Goal: Task Accomplishment & Management: Manage account settings

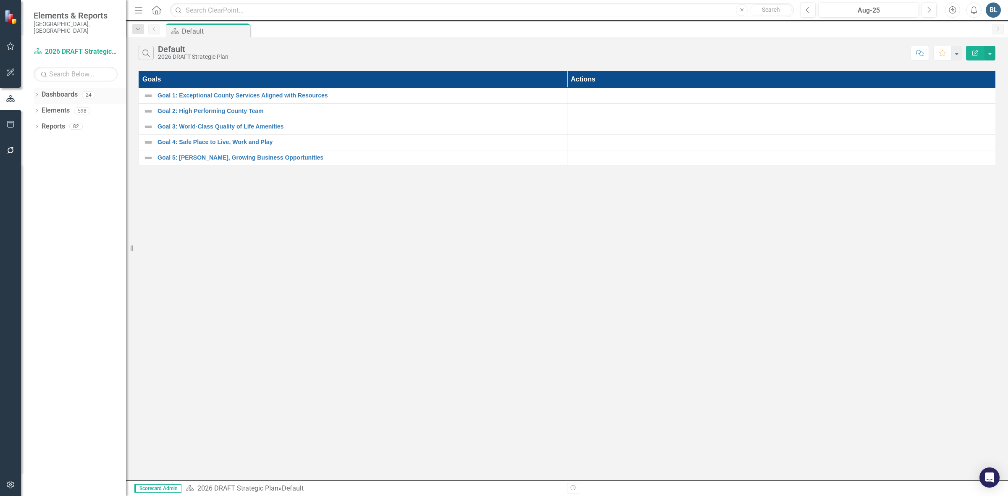
click at [38, 93] on icon "Dropdown" at bounding box center [37, 95] width 6 height 5
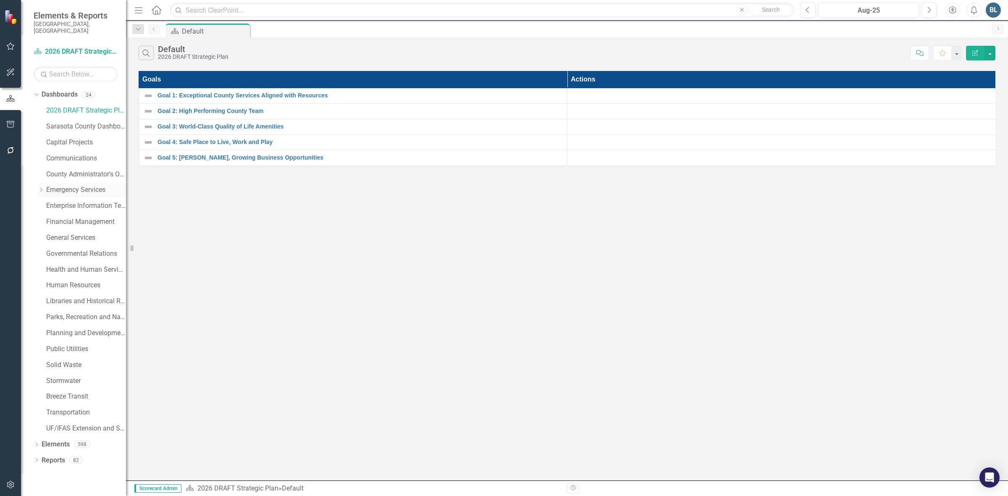
click at [41, 187] on div "Dropdown" at bounding box center [41, 190] width 6 height 7
click at [64, 217] on link "Fire Department" at bounding box center [90, 222] width 71 height 10
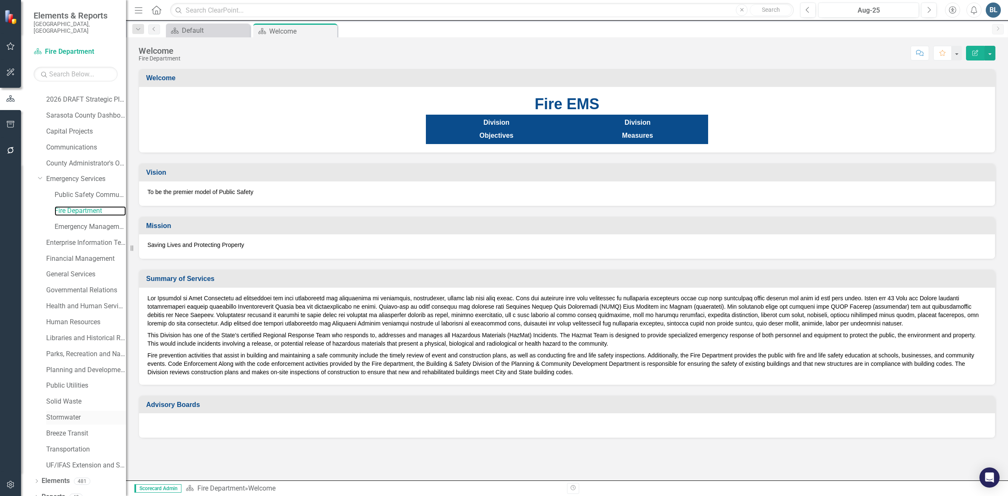
scroll to position [14, 0]
click at [54, 473] on link "Elements" at bounding box center [56, 478] width 28 height 10
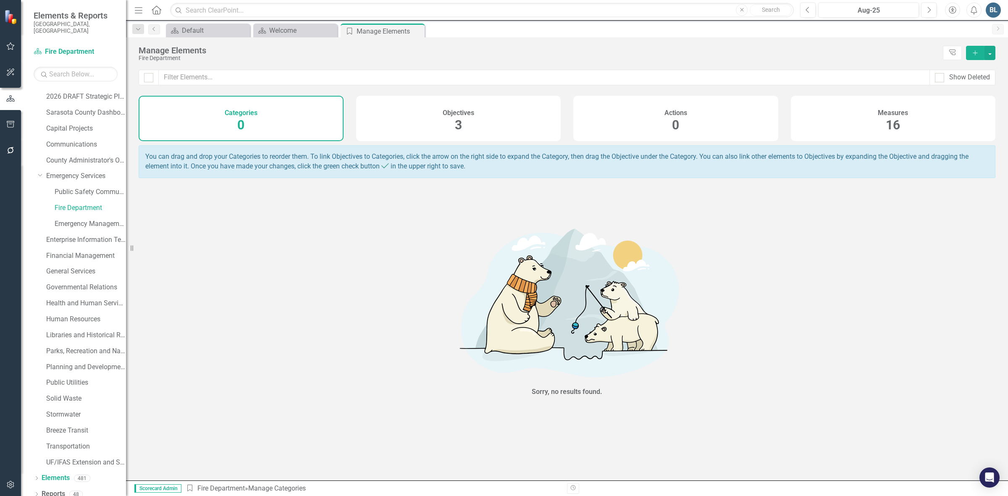
click at [896, 113] on h4 "Measures" at bounding box center [893, 113] width 30 height 8
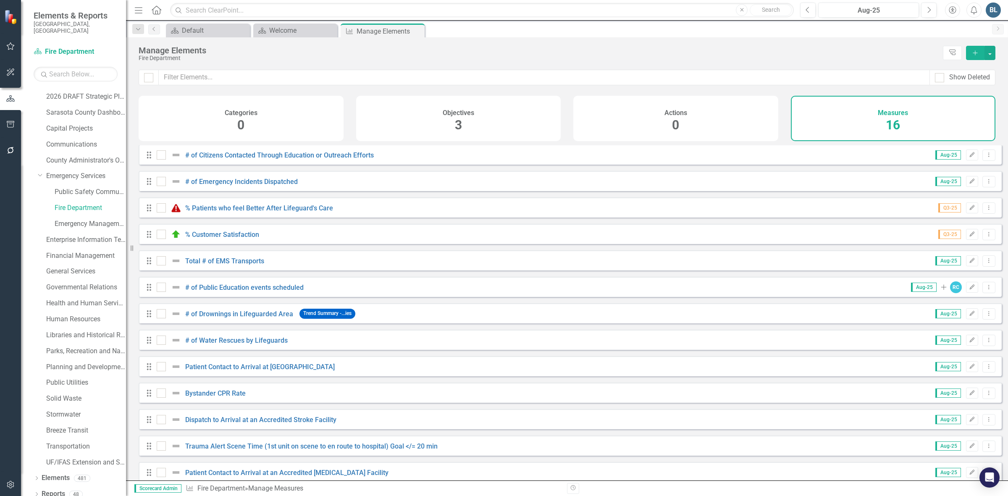
scroll to position [95, 0]
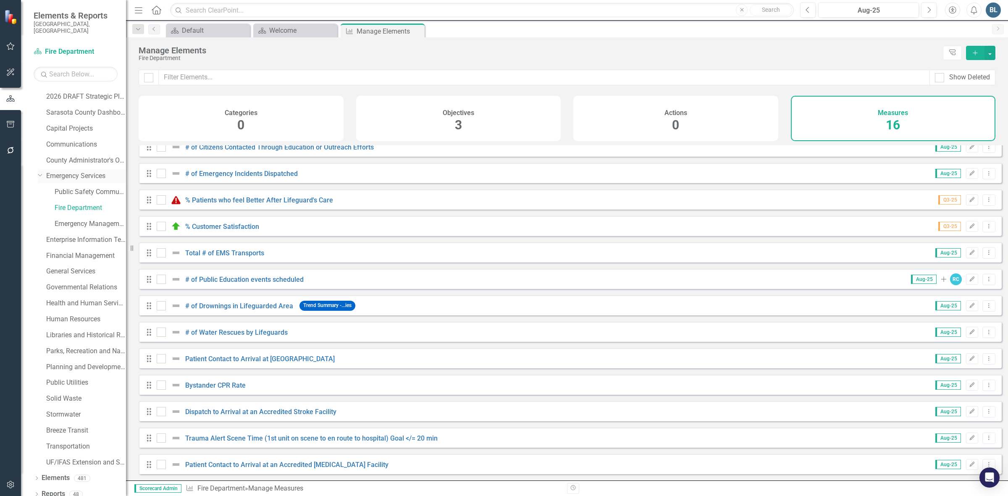
click at [71, 171] on link "Emergency Services" at bounding box center [86, 176] width 80 height 10
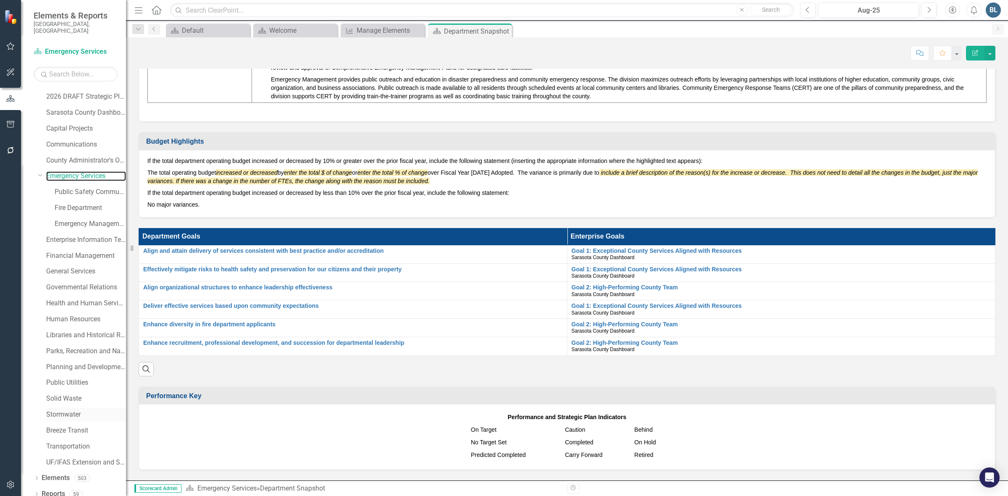
scroll to position [618, 0]
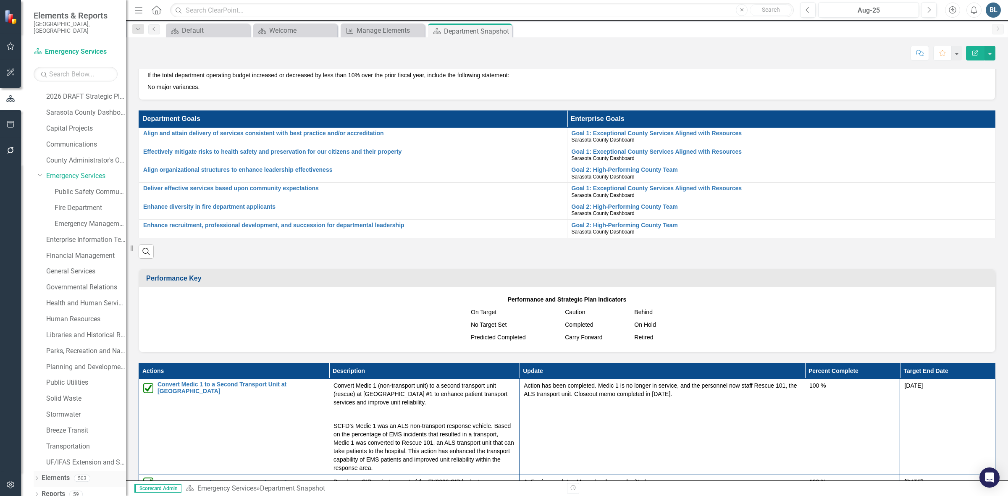
click at [46, 473] on link "Elements" at bounding box center [56, 478] width 28 height 10
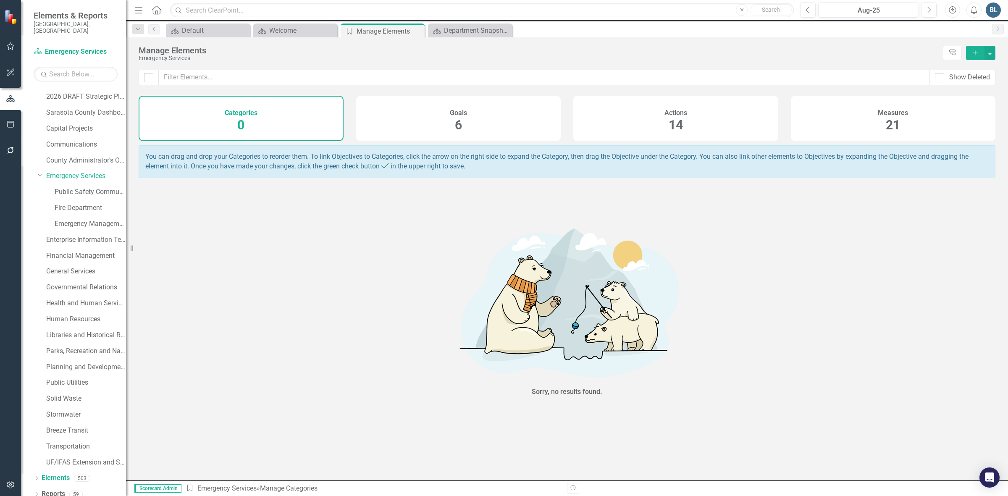
click at [898, 127] on span "21" at bounding box center [893, 125] width 14 height 15
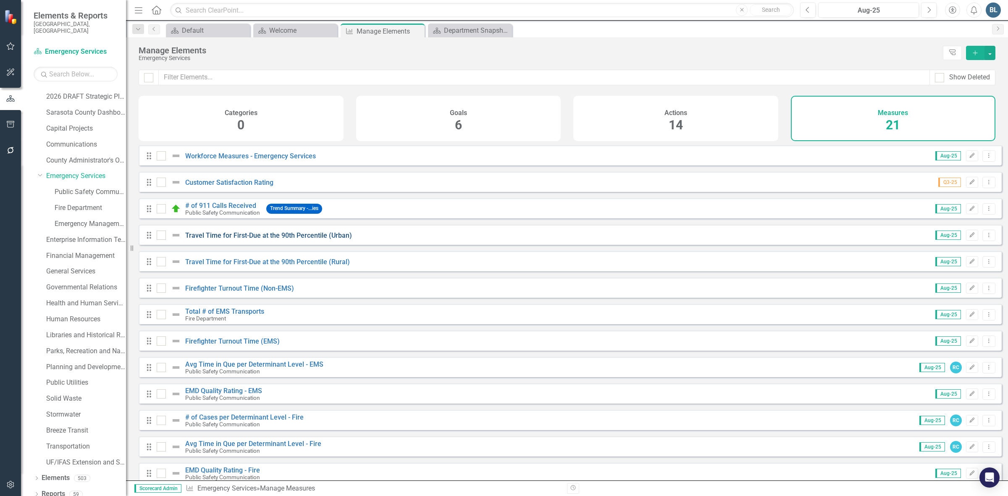
click at [252, 239] on link "Travel Time for First-Due at the 90th Percentile (Urban)" at bounding box center [268, 235] width 167 height 8
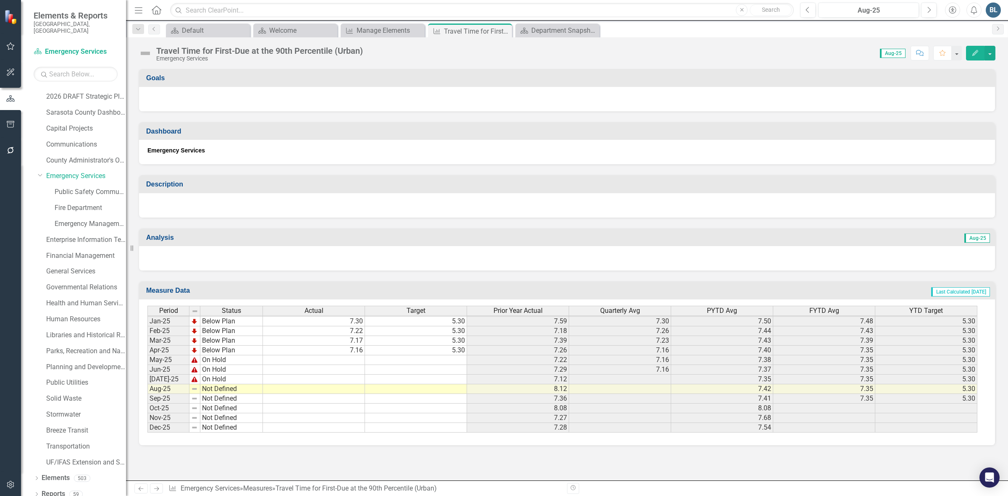
scroll to position [1307, 0]
click at [151, 29] on icon "Previous" at bounding box center [154, 28] width 7 height 5
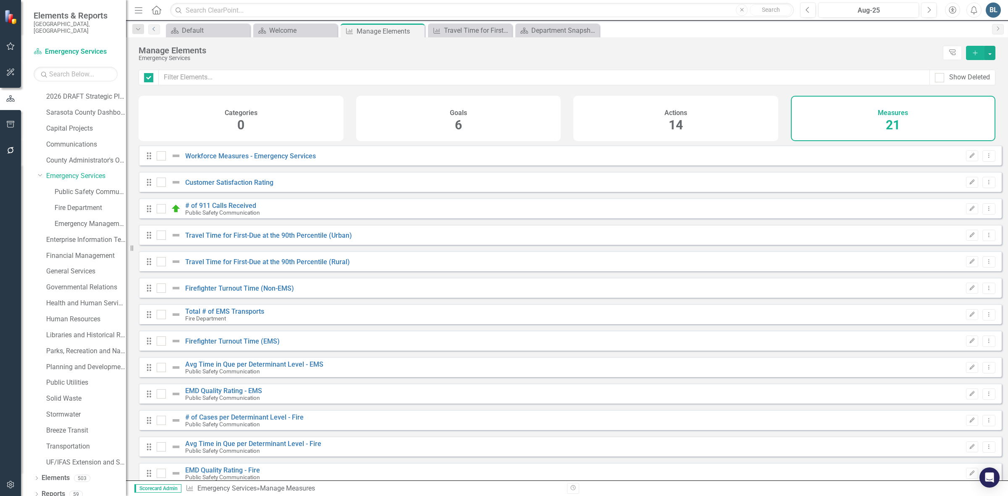
checkbox input "false"
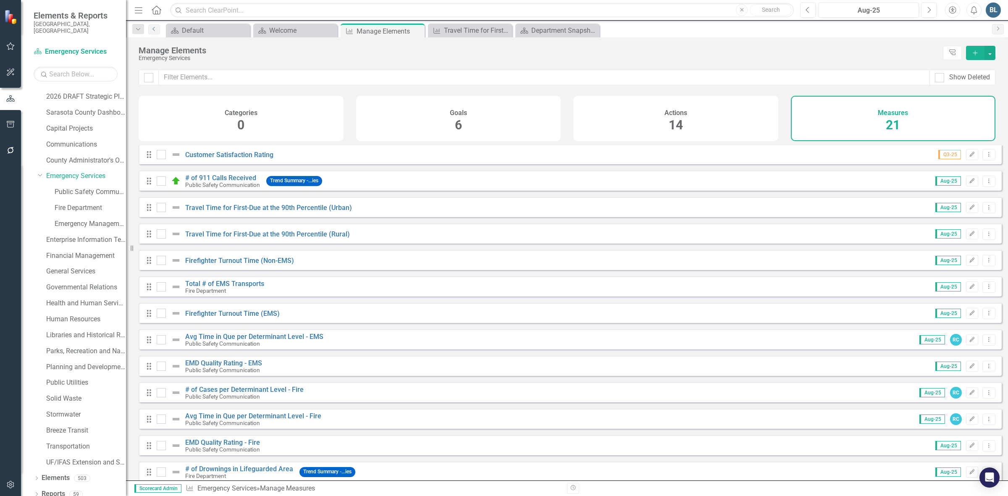
scroll to position [53, 0]
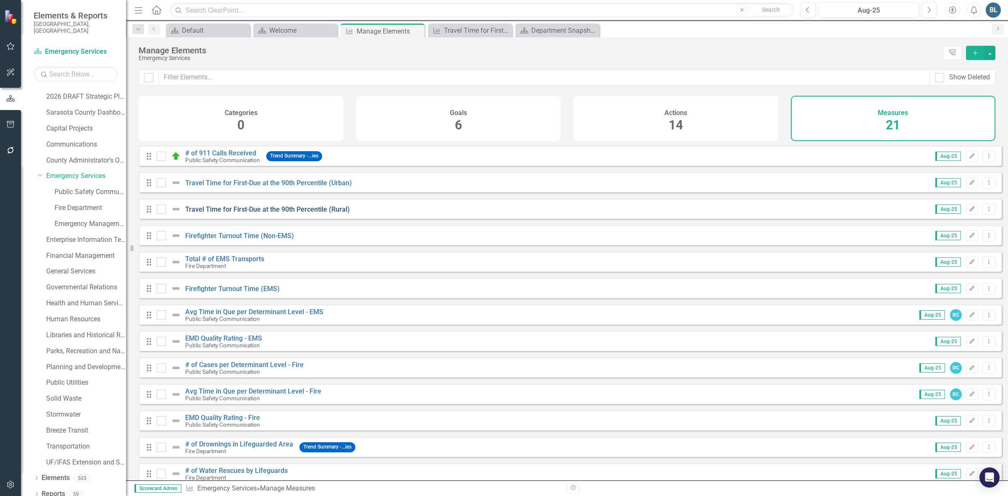
click at [263, 211] on link "Travel Time for First-Due at the 90th Percentile (Rural)" at bounding box center [267, 209] width 165 height 8
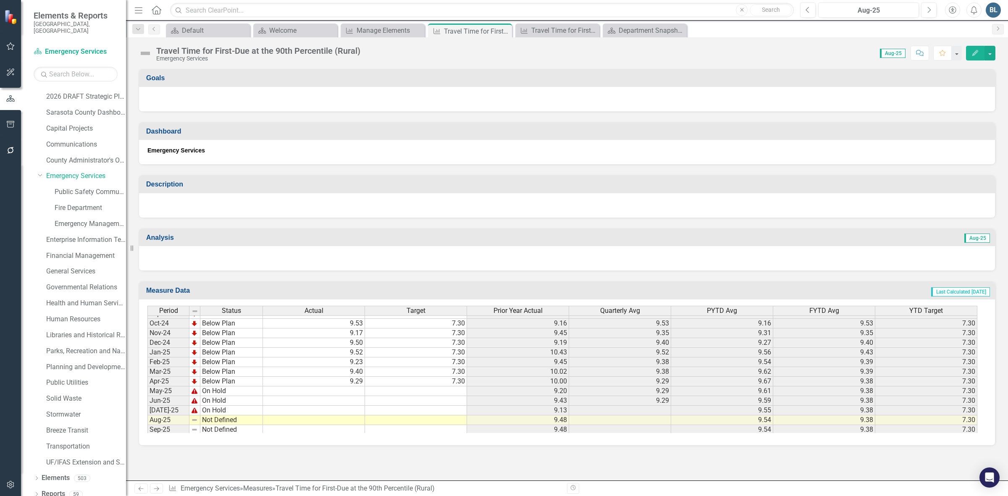
scroll to position [1254, 0]
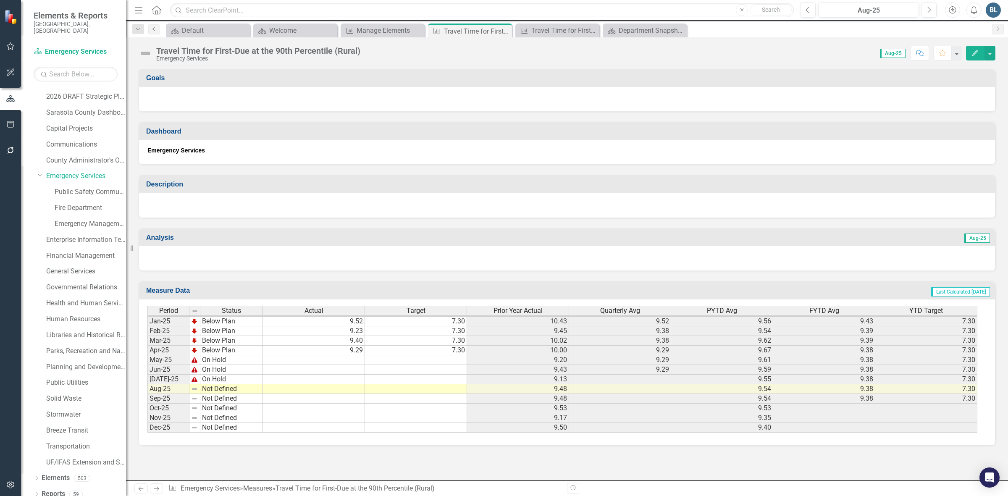
click at [156, 31] on icon "Previous" at bounding box center [154, 28] width 7 height 5
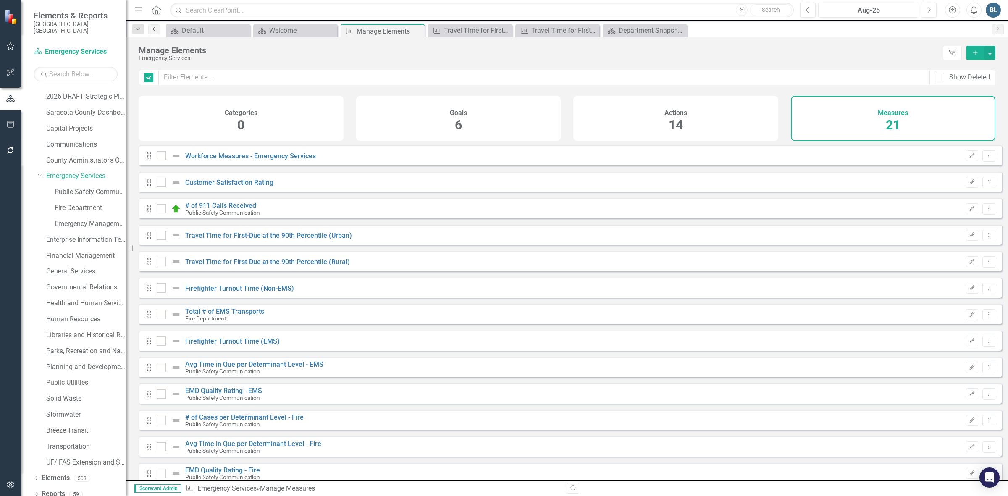
checkbox input "false"
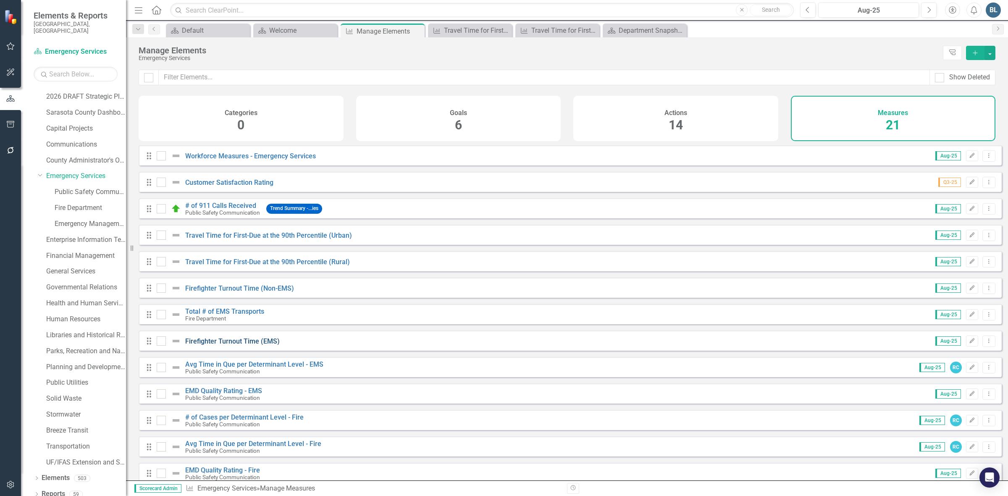
click at [221, 345] on link "Firefighter Turnout Time (EMS)" at bounding box center [232, 341] width 95 height 8
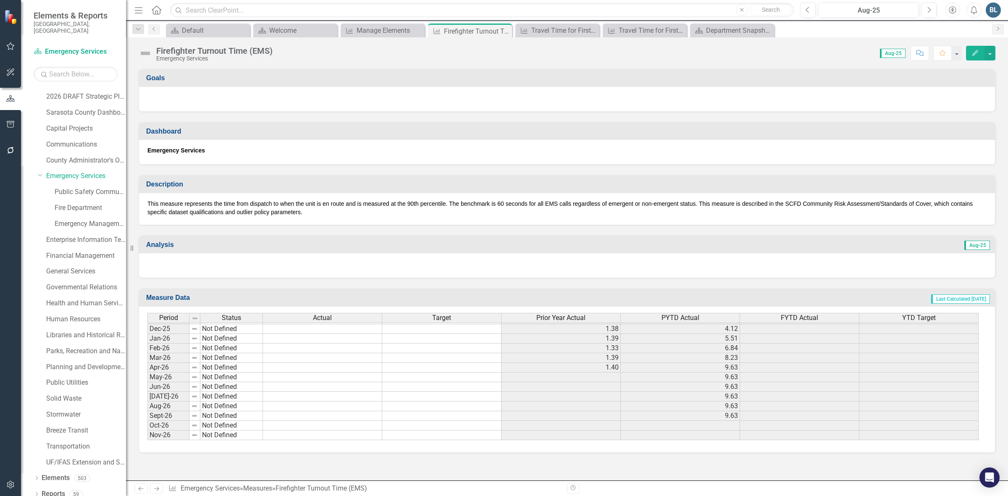
scroll to position [1733, 0]
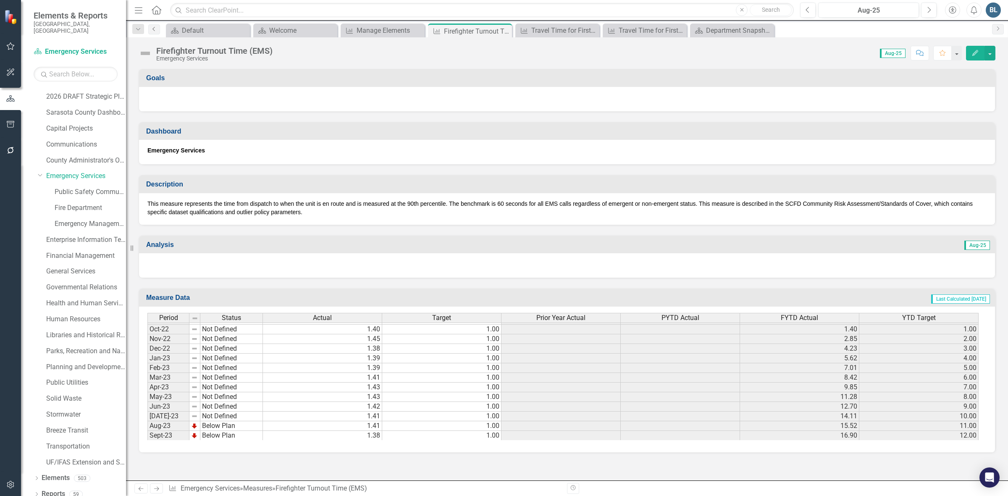
click at [156, 34] on link "Previous" at bounding box center [154, 29] width 12 height 10
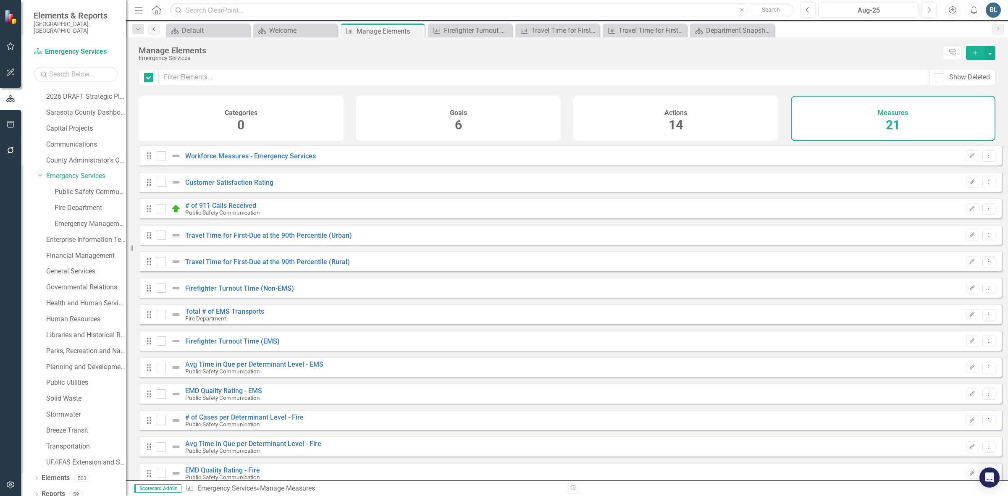
checkbox input "false"
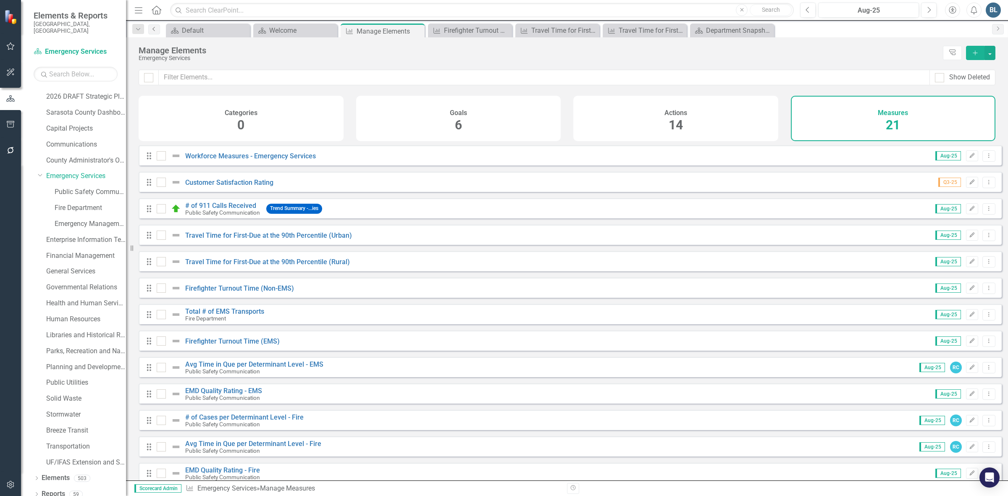
click at [155, 33] on link "Previous" at bounding box center [154, 29] width 12 height 10
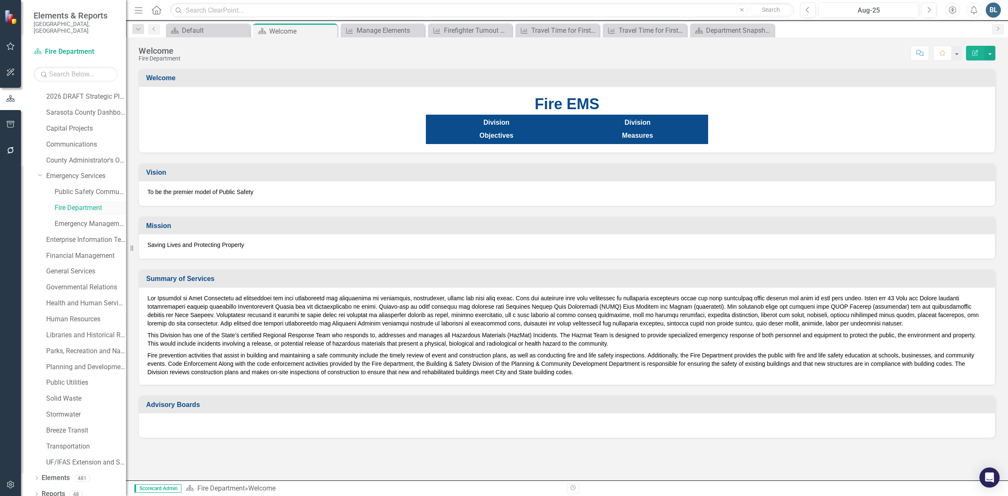
click at [69, 203] on link "Fire Department" at bounding box center [90, 208] width 71 height 10
click at [45, 473] on link "Elements" at bounding box center [56, 478] width 28 height 10
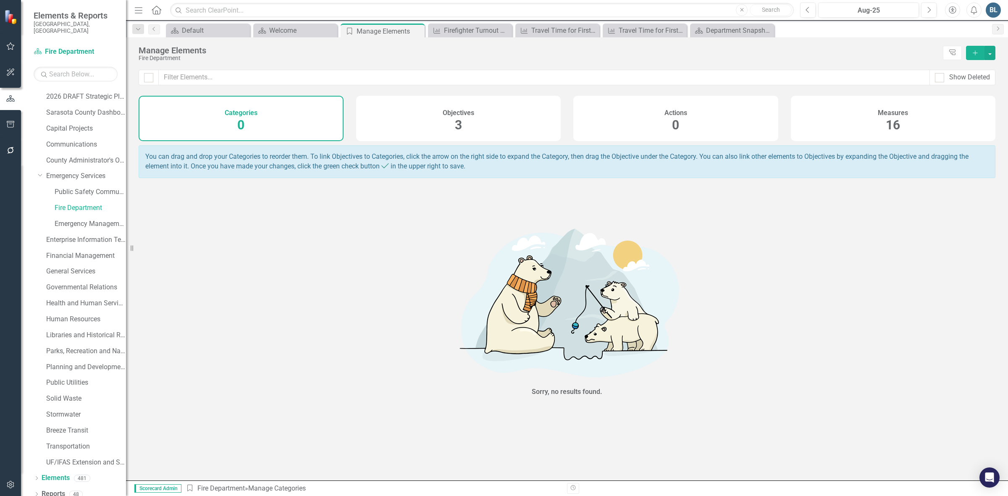
click at [872, 126] on div "Measures 16" at bounding box center [893, 118] width 205 height 45
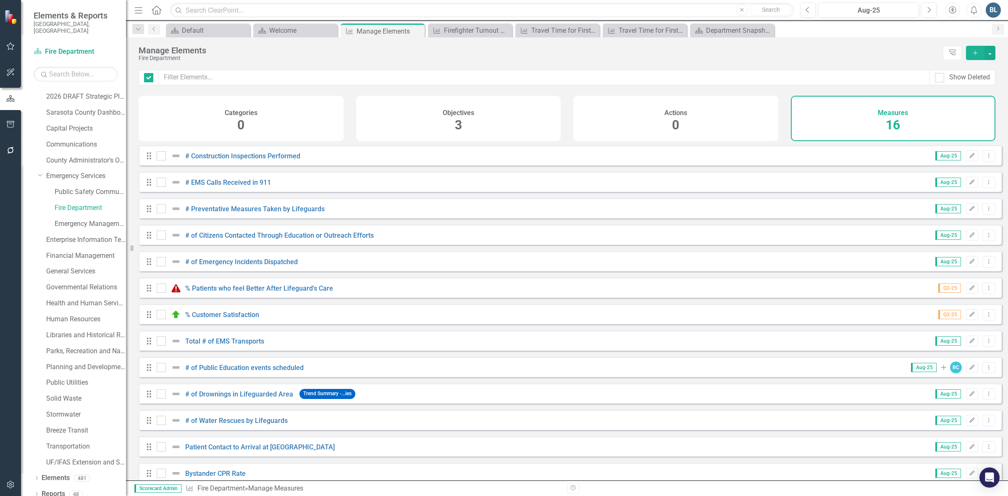
checkbox input "false"
click at [209, 187] on link "# EMS Calls Received in 911" at bounding box center [228, 183] width 86 height 8
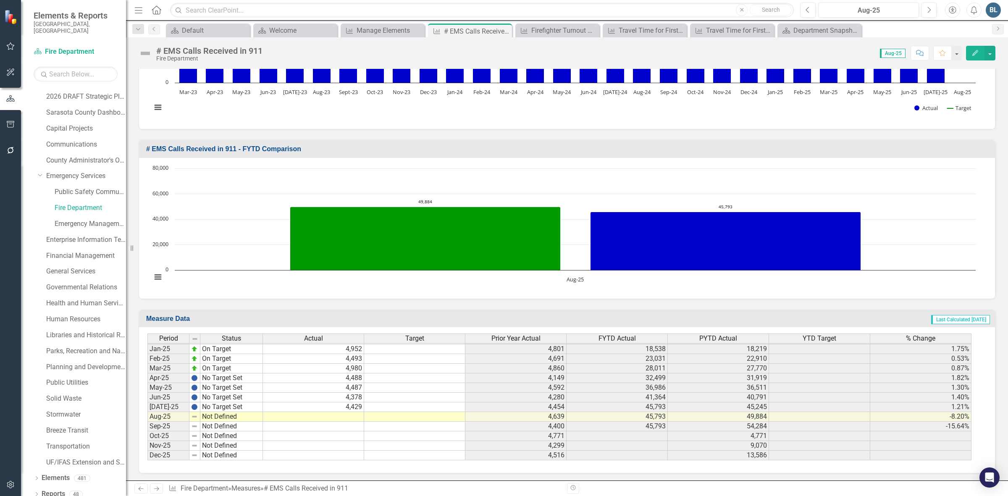
scroll to position [1307, 0]
type textarea "4"
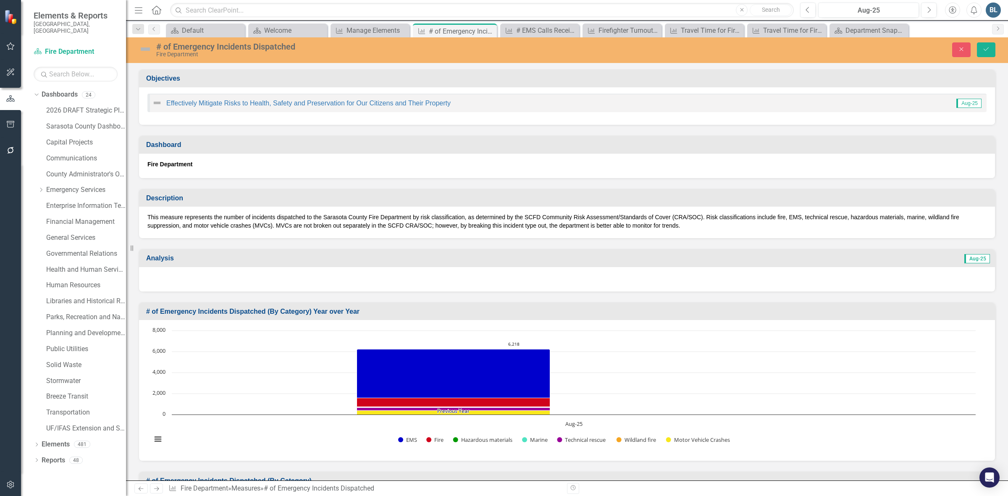
scroll to position [1304, 0]
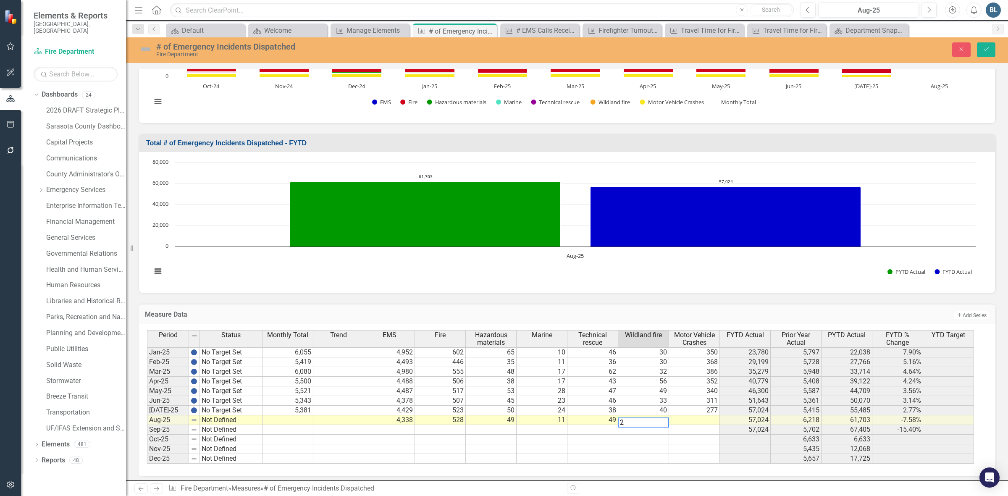
type textarea "20"
type textarea "5324"
click at [195, 423] on img at bounding box center [194, 420] width 7 height 7
drag, startPoint x: 146, startPoint y: 40, endPoint x: 146, endPoint y: 46, distance: 5.9
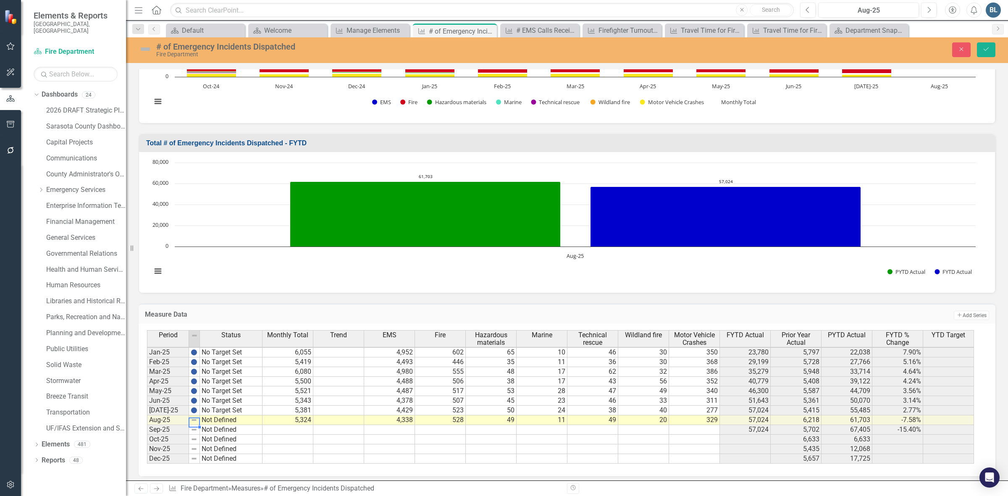
click at [146, 45] on div "# of Emergency Incidents Dispatched Fire Department Close Save" at bounding box center [567, 50] width 882 height 26
click at [146, 47] on img at bounding box center [145, 48] width 13 height 13
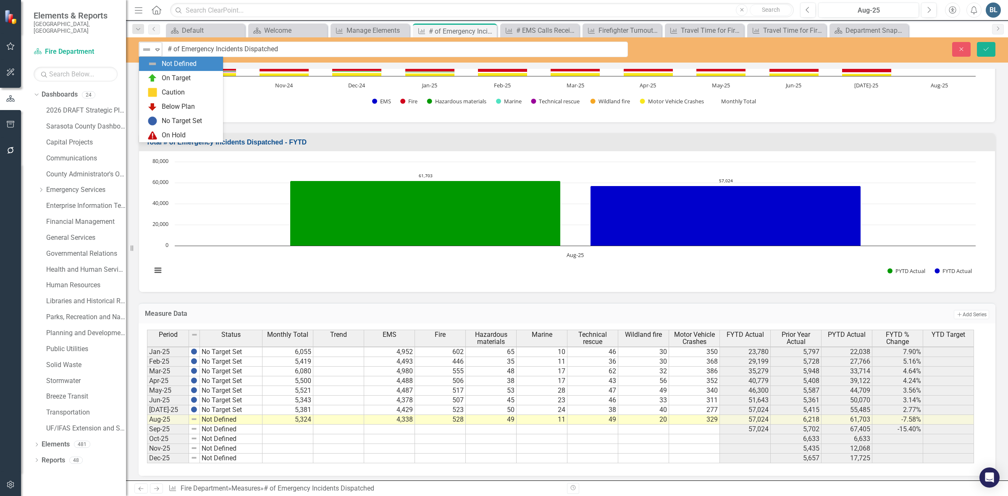
click at [156, 48] on icon "Expand" at bounding box center [157, 49] width 8 height 7
click at [174, 119] on div "No Target Set" at bounding box center [182, 121] width 40 height 10
click at [988, 49] on icon "Save" at bounding box center [987, 49] width 8 height 6
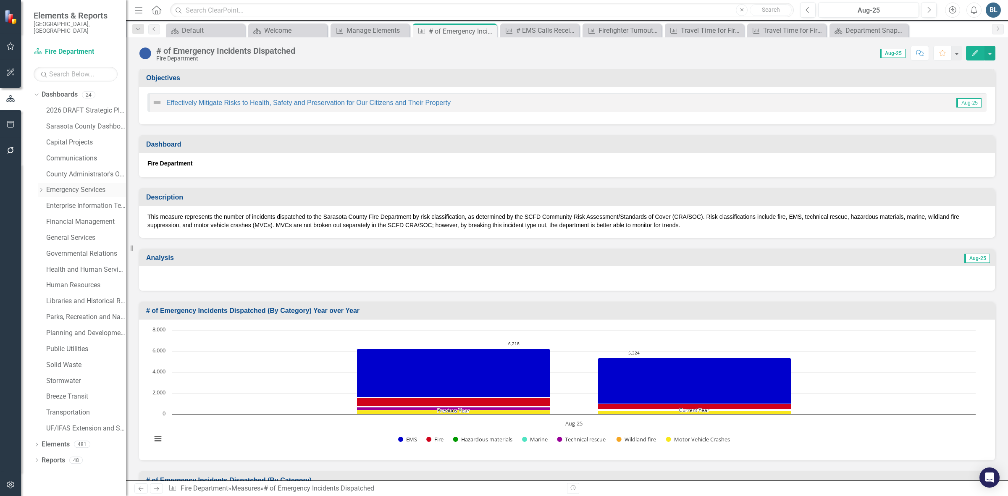
click at [42, 187] on icon "Dropdown" at bounding box center [41, 189] width 6 height 5
click at [66, 217] on link "Fire Department" at bounding box center [90, 222] width 71 height 10
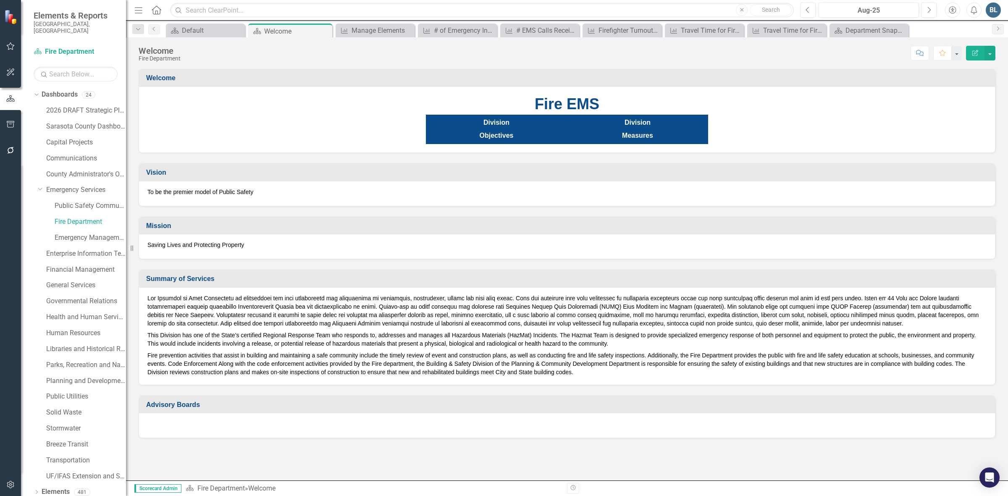
click at [470, 295] on p at bounding box center [566, 311] width 839 height 35
click at [72, 217] on link "Fire Department" at bounding box center [90, 222] width 71 height 10
click at [67, 185] on link "Emergency Services" at bounding box center [86, 190] width 80 height 10
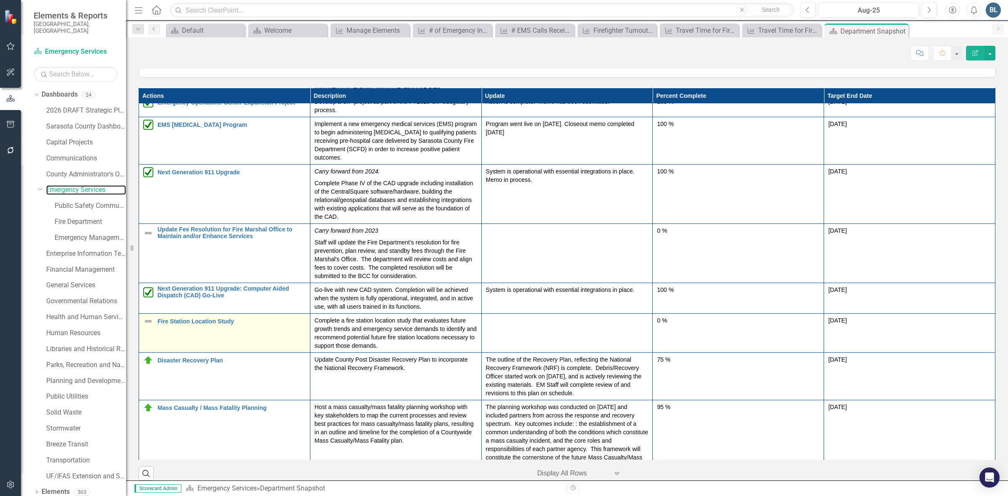
scroll to position [53, 0]
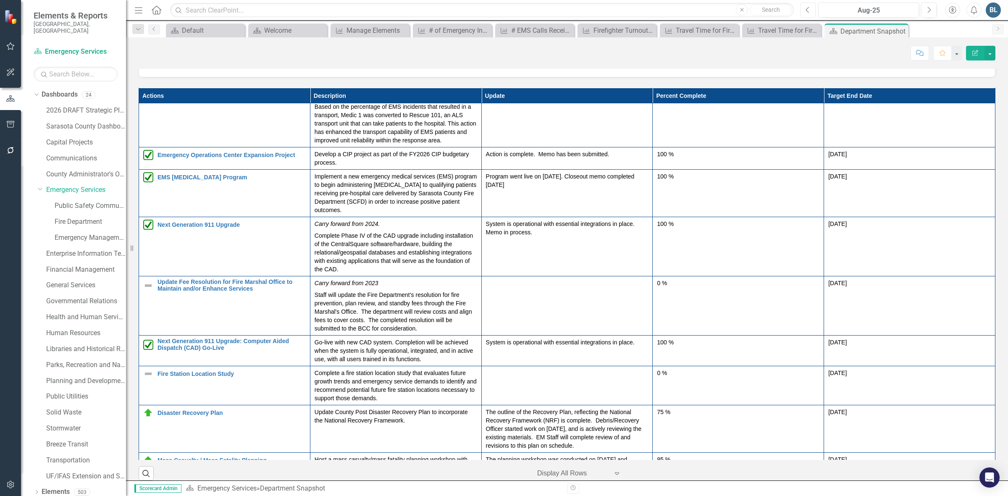
click at [806, 6] on icon "Previous" at bounding box center [808, 10] width 5 height 8
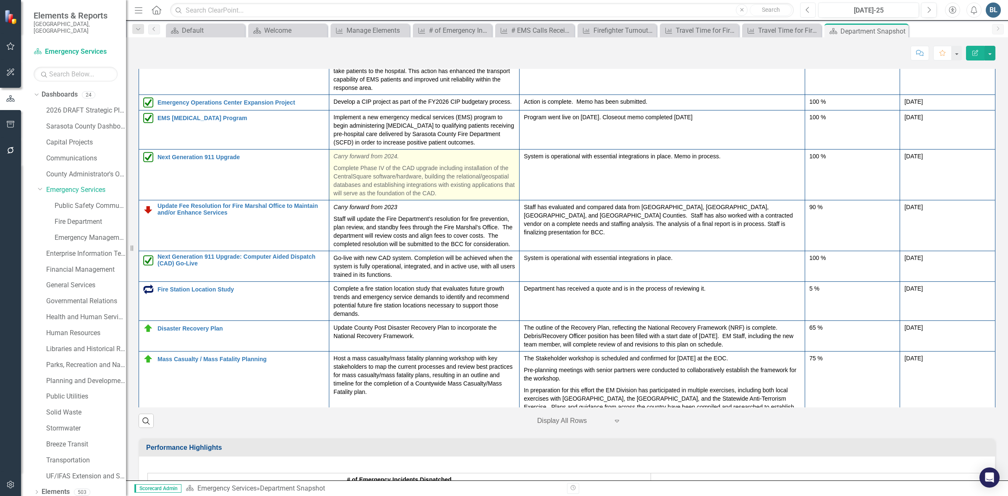
scroll to position [105, 0]
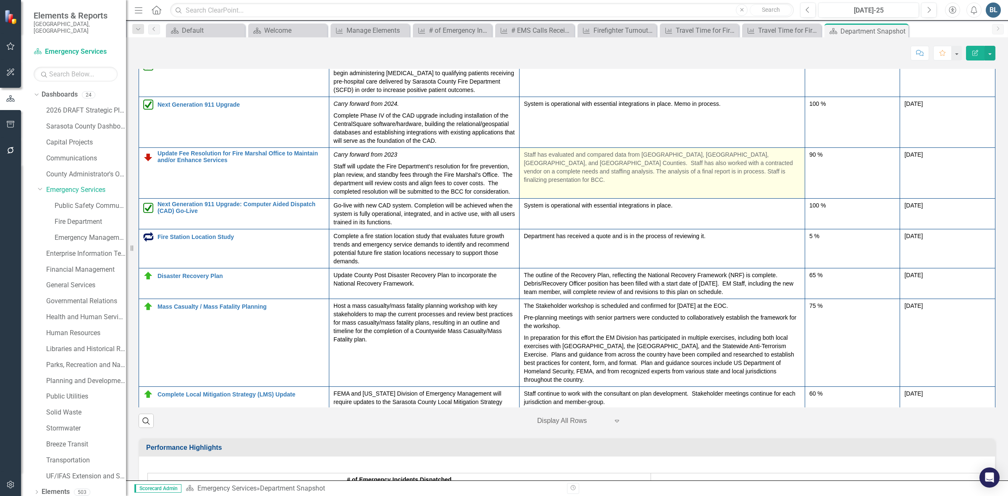
click at [684, 184] on p "Staff has evaluated and compared data from [GEOGRAPHIC_DATA], [GEOGRAPHIC_DATA]…" at bounding box center [662, 167] width 277 height 34
click at [672, 184] on p "Staff has evaluated and compared data from [GEOGRAPHIC_DATA], [GEOGRAPHIC_DATA]…" at bounding box center [662, 167] width 277 height 34
click at [674, 184] on p "Staff has evaluated and compared data from [GEOGRAPHIC_DATA], [GEOGRAPHIC_DATA]…" at bounding box center [662, 167] width 277 height 34
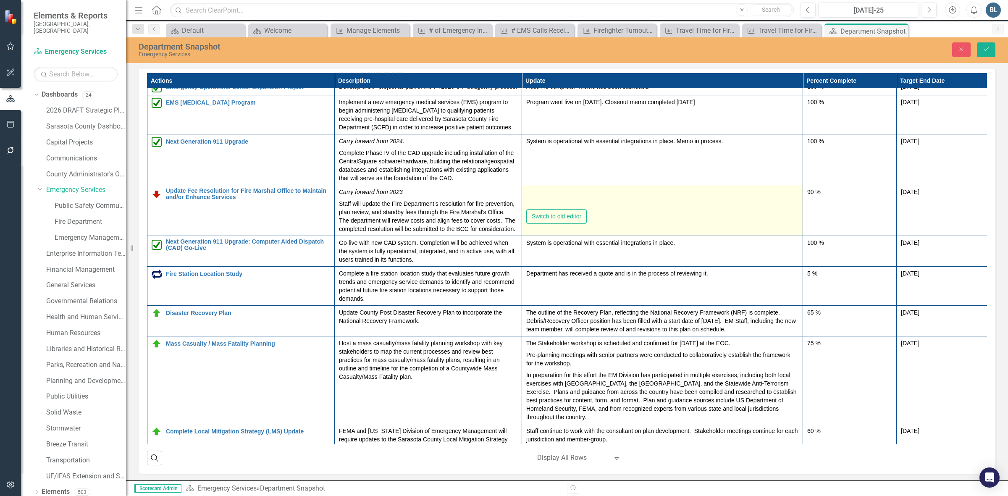
type textarea "<p>Staff has evaluated and compared data from [GEOGRAPHIC_DATA], Collier, Lee, …"
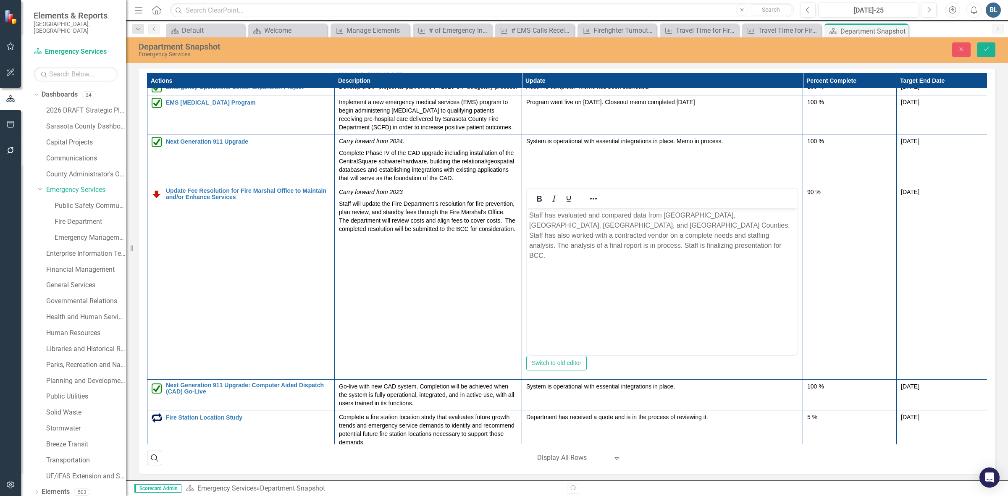
scroll to position [0, 0]
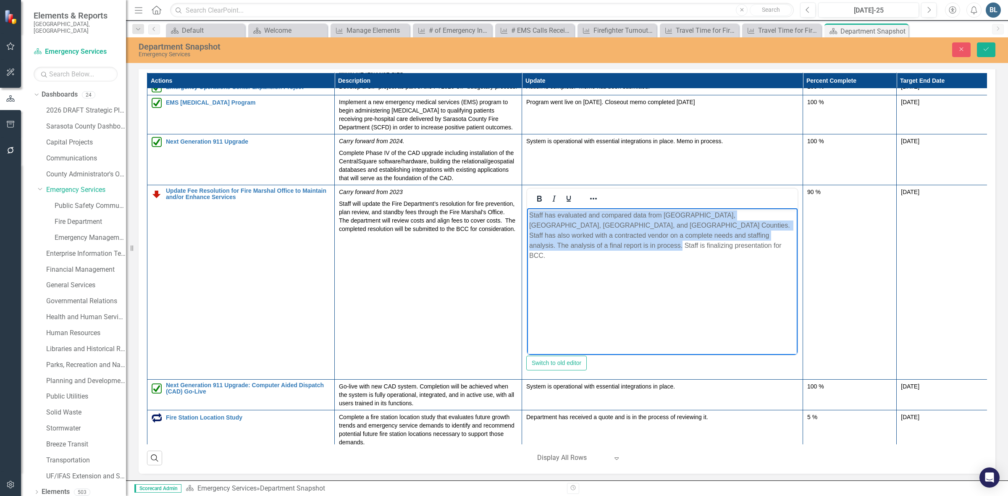
drag, startPoint x: 580, startPoint y: 246, endPoint x: 529, endPoint y: 210, distance: 62.4
click at [529, 210] on p "Staff has evaluated and compared data from [GEOGRAPHIC_DATA], [GEOGRAPHIC_DATA]…" at bounding box center [662, 235] width 266 height 50
copy p "Staff has evaluated and compared data from [GEOGRAPHIC_DATA], [GEOGRAPHIC_DATA]…"
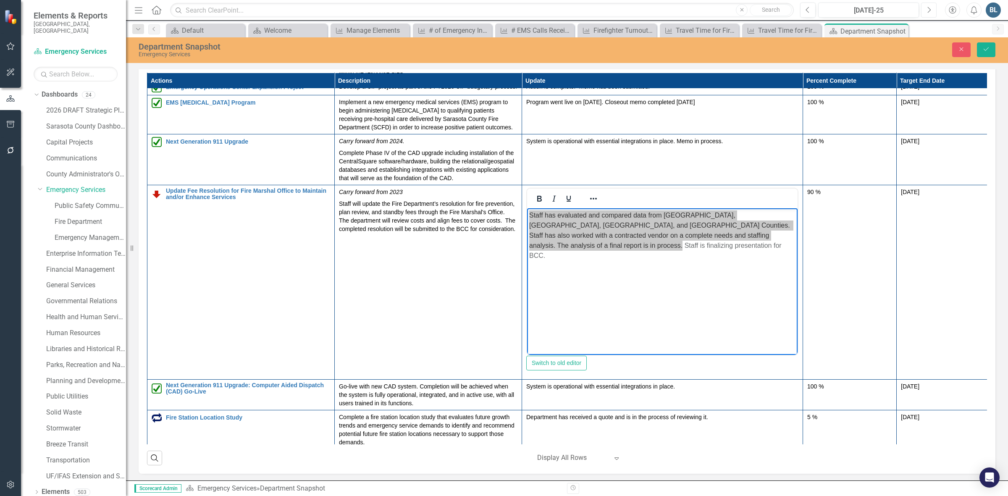
click at [927, 11] on icon "Next" at bounding box center [929, 10] width 5 height 8
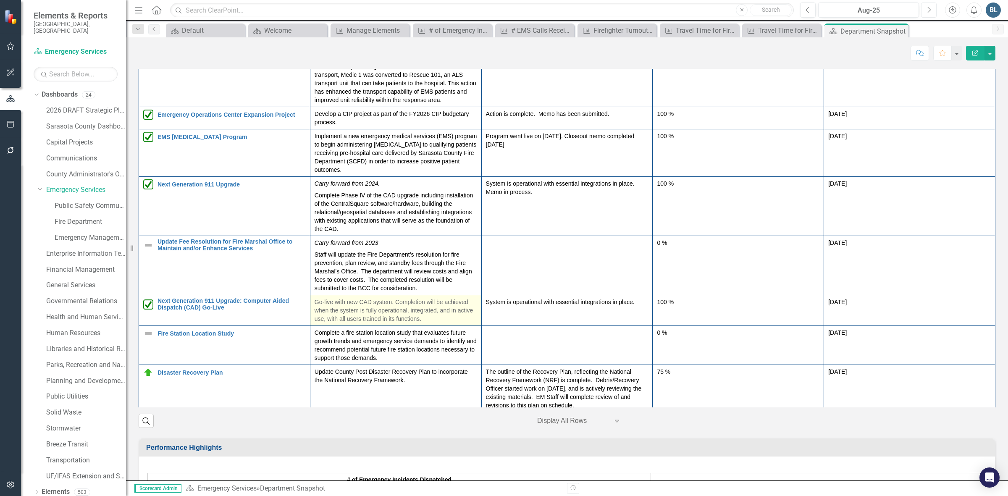
scroll to position [53, 0]
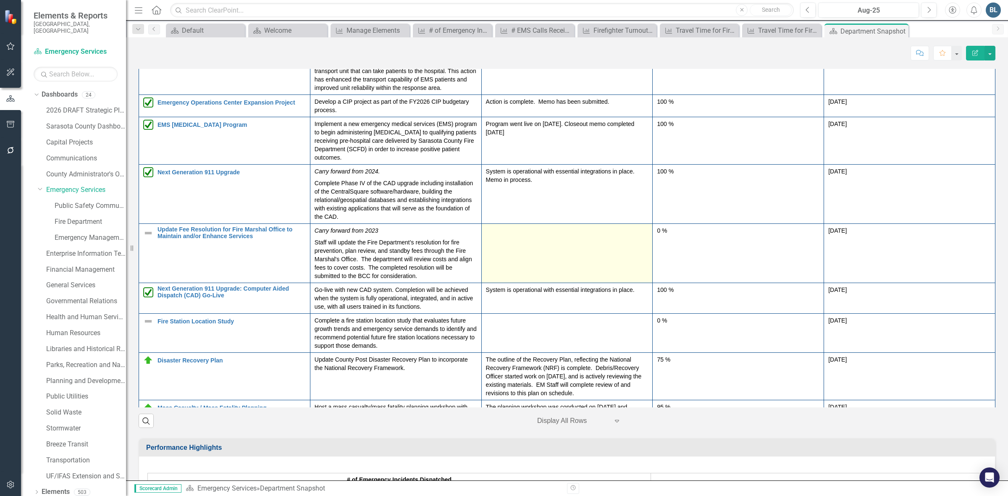
click at [563, 283] on td at bounding box center [566, 253] width 171 height 59
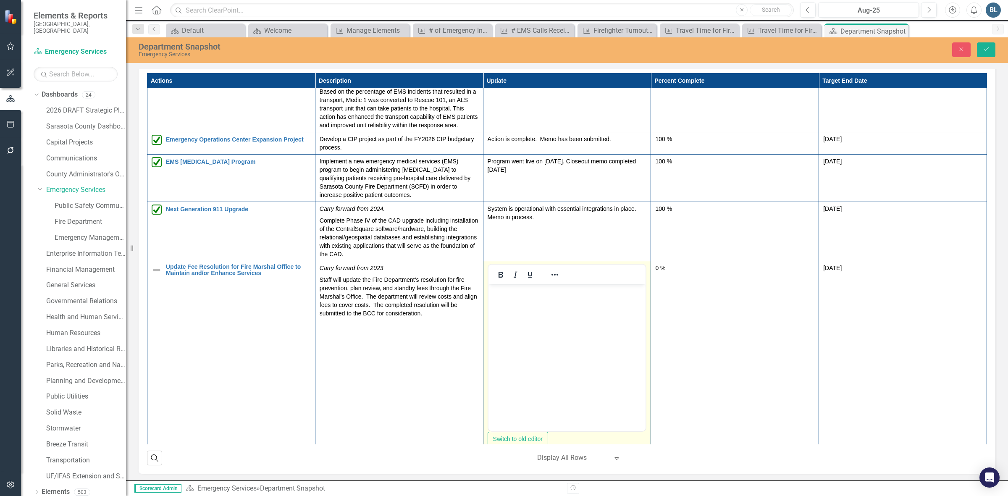
scroll to position [0, 0]
click at [533, 302] on body "Rich Text Area. Press ALT-0 for help." at bounding box center [567, 347] width 158 height 126
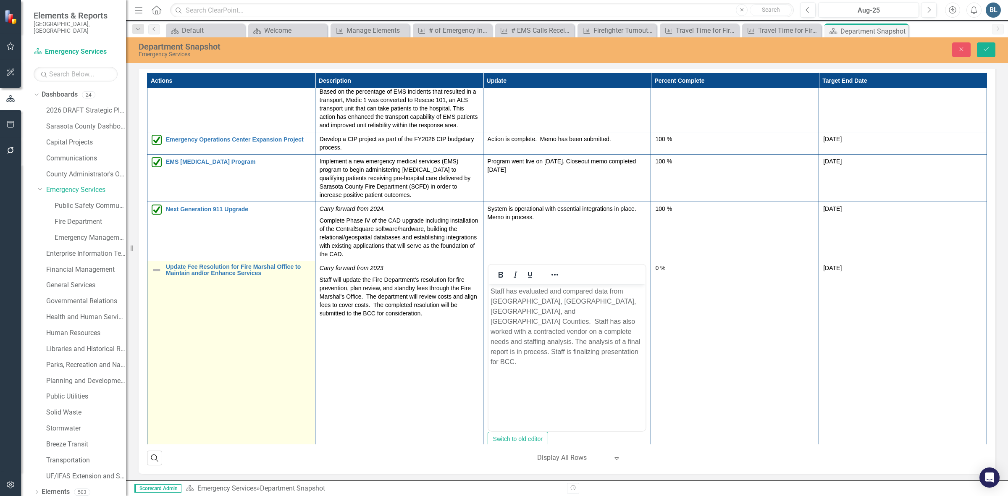
click at [154, 275] on img at bounding box center [157, 270] width 10 height 10
click at [158, 275] on img at bounding box center [157, 270] width 10 height 10
click at [160, 278] on img at bounding box center [165, 273] width 10 height 10
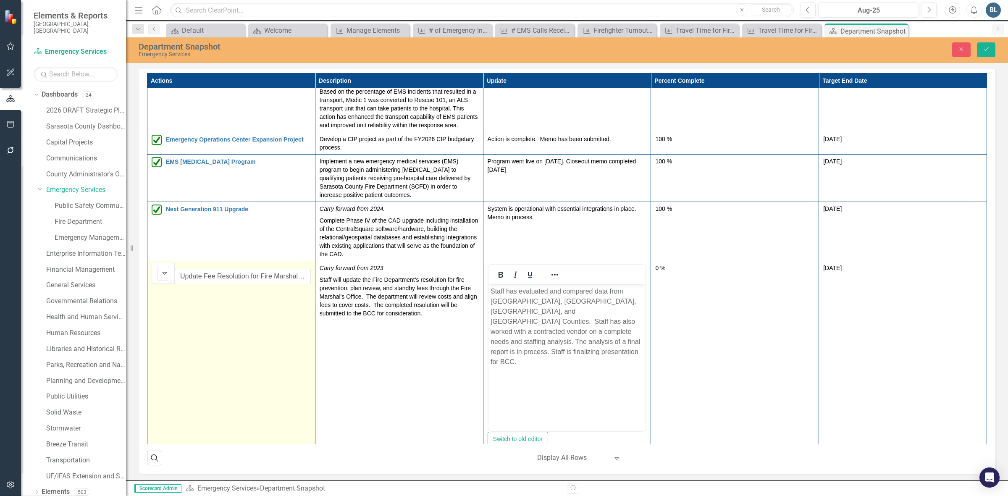
click at [160, 278] on img at bounding box center [165, 273] width 10 height 10
click at [162, 278] on img at bounding box center [165, 273] width 10 height 10
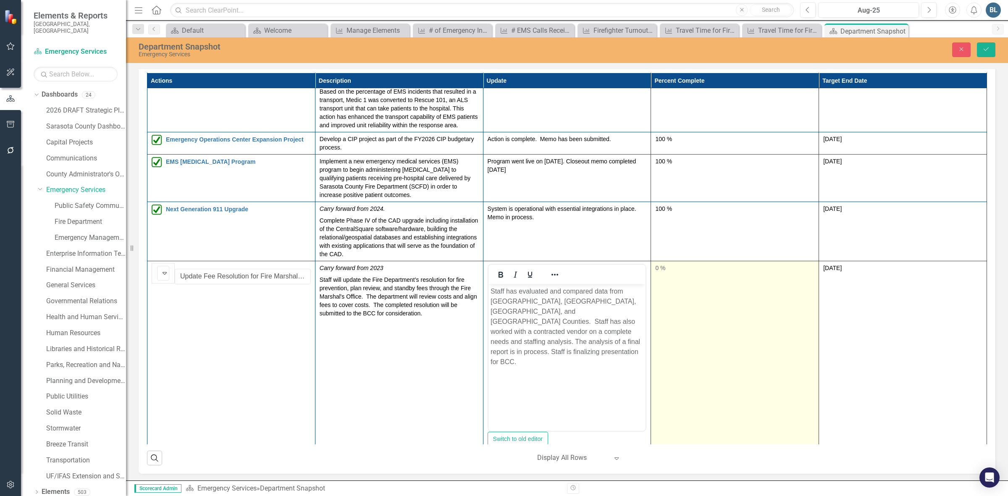
click at [813, 272] on div "0 %" at bounding box center [734, 268] width 159 height 8
click at [813, 279] on input "0" at bounding box center [734, 272] width 159 height 16
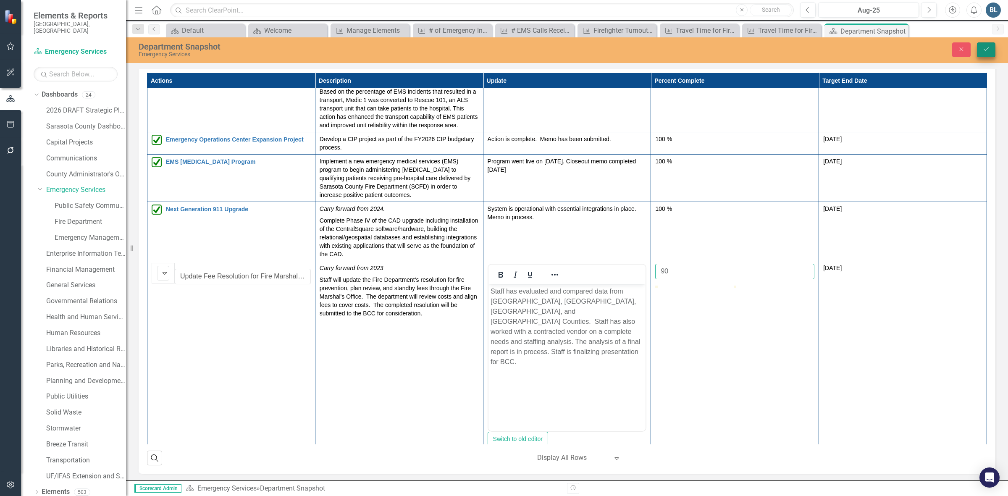
type input "90"
click at [982, 46] on button "Save" at bounding box center [986, 49] width 18 height 15
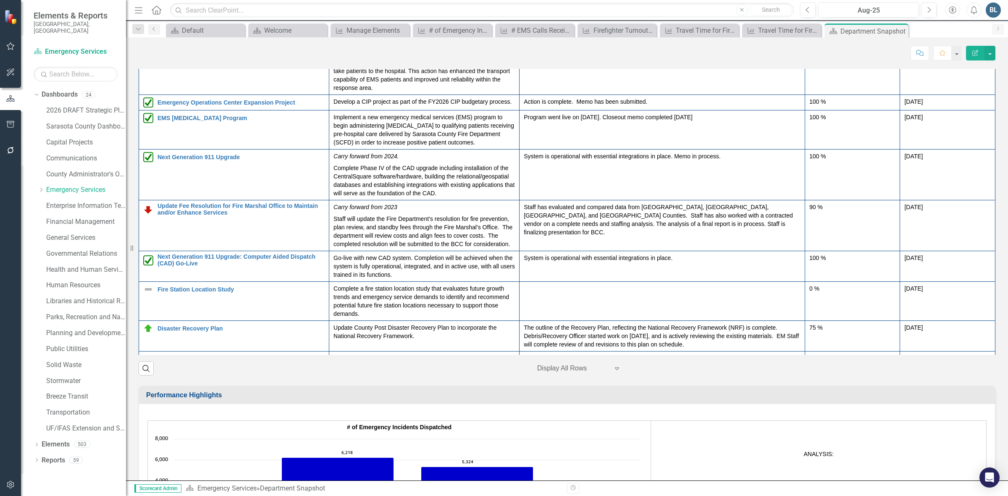
scroll to position [53, 0]
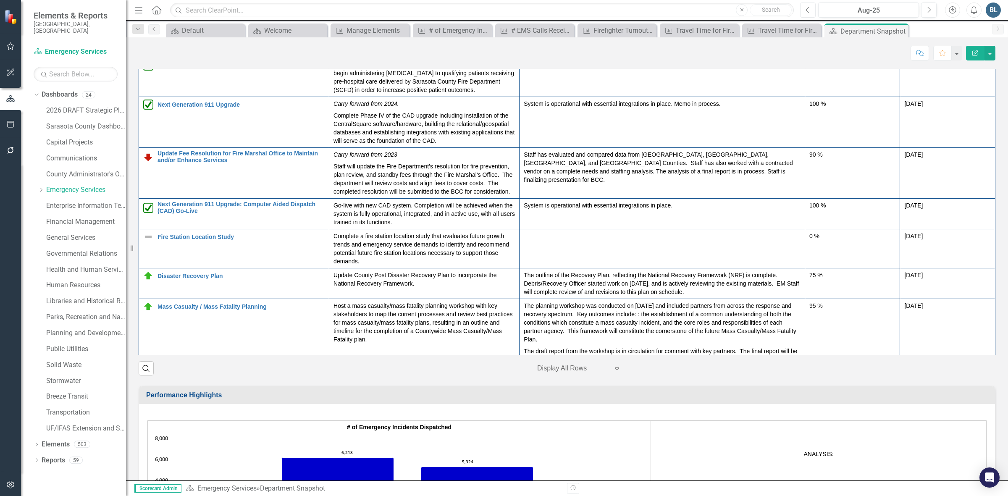
click at [812, 11] on button "Previous" at bounding box center [808, 10] width 16 height 15
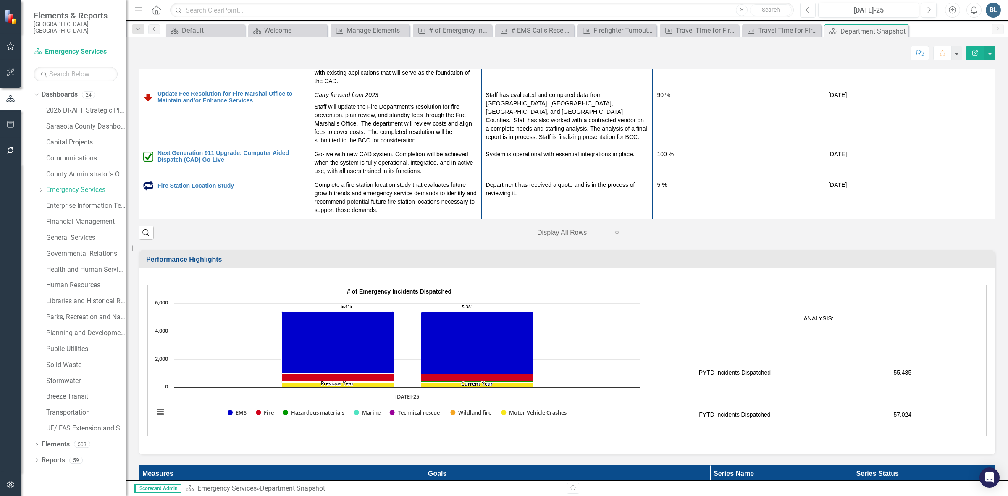
scroll to position [1103, 0]
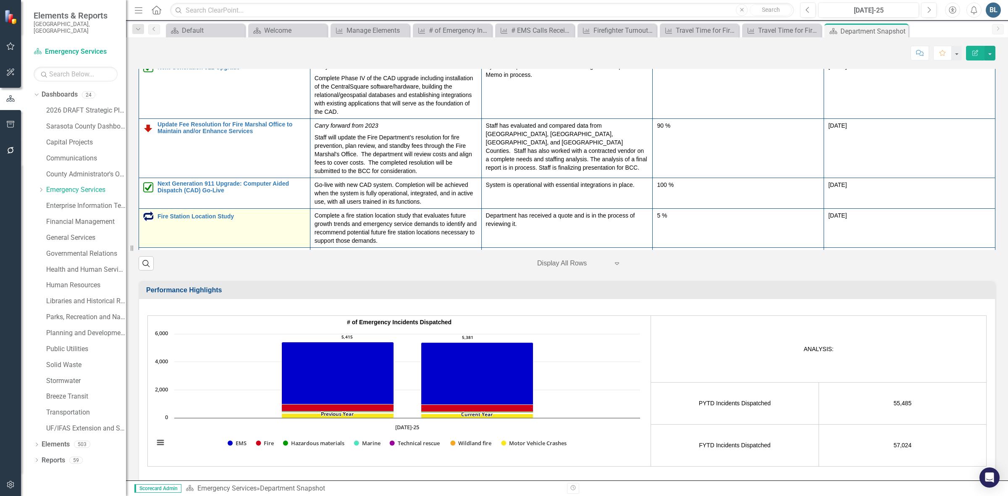
click at [148, 221] on img at bounding box center [148, 216] width 10 height 10
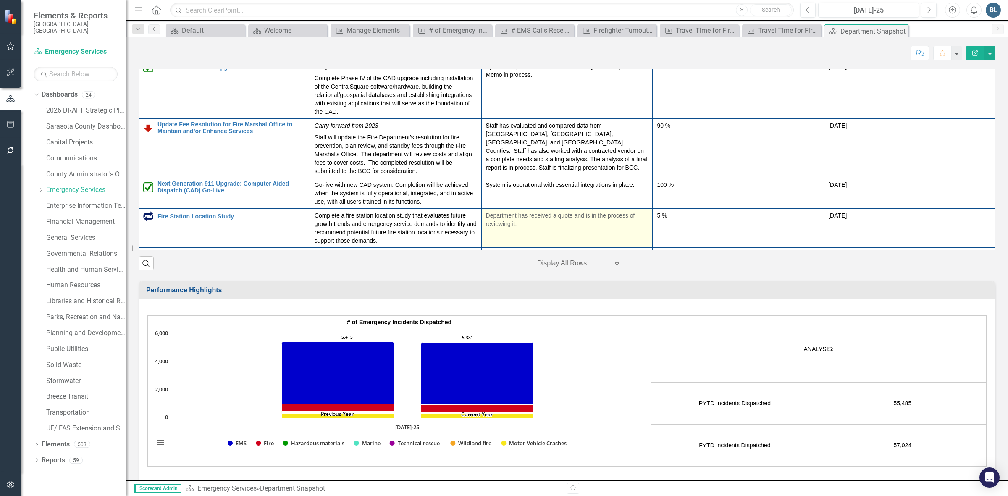
click at [649, 228] on p "Department has received a quote and is in the process of reviewing it." at bounding box center [567, 219] width 163 height 17
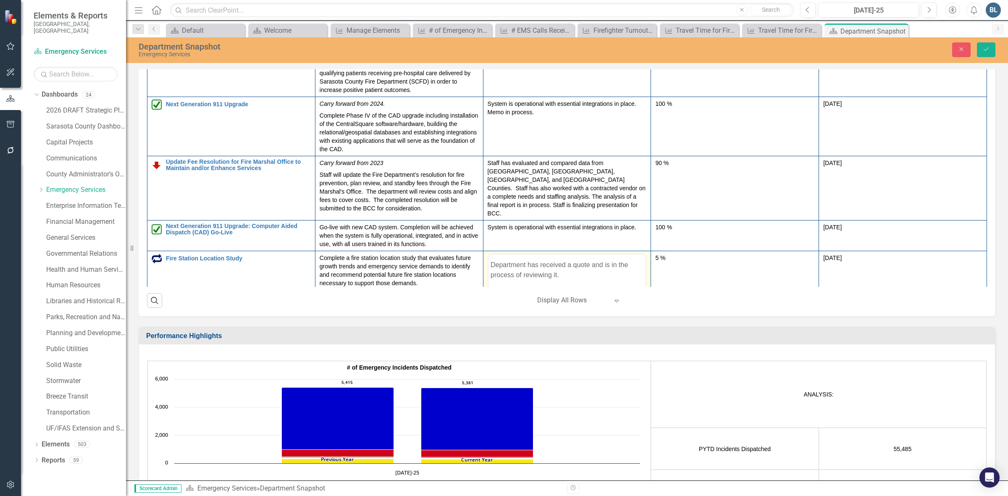
scroll to position [0, 0]
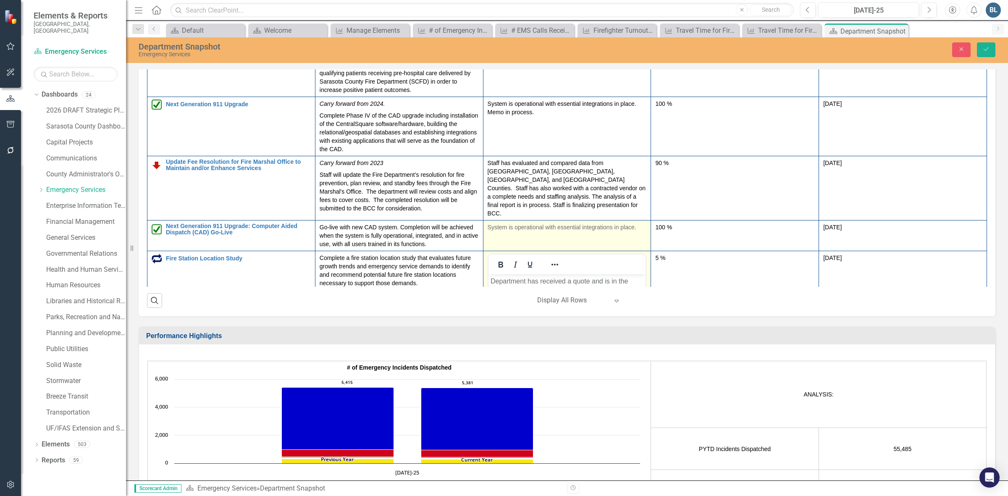
click at [647, 233] on div "System is operational with essential integrations in place." at bounding box center [567, 228] width 159 height 10
click at [641, 281] on p "Department has received a quote and is in the process of reviewing it." at bounding box center [566, 286] width 153 height 20
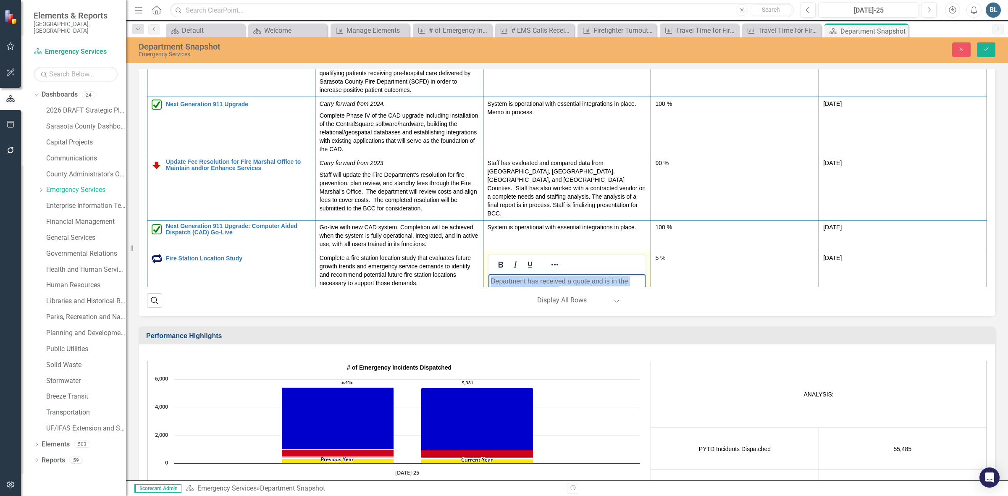
drag, startPoint x: 703, startPoint y: 282, endPoint x: 490, endPoint y: 279, distance: 213.4
click at [490, 279] on p "Department has received a quote and is in the process of reviewing it." at bounding box center [566, 286] width 153 height 20
copy p "Department has received a quote and is in the process of reviewing it."
click at [931, 8] on icon "Next" at bounding box center [929, 10] width 5 height 8
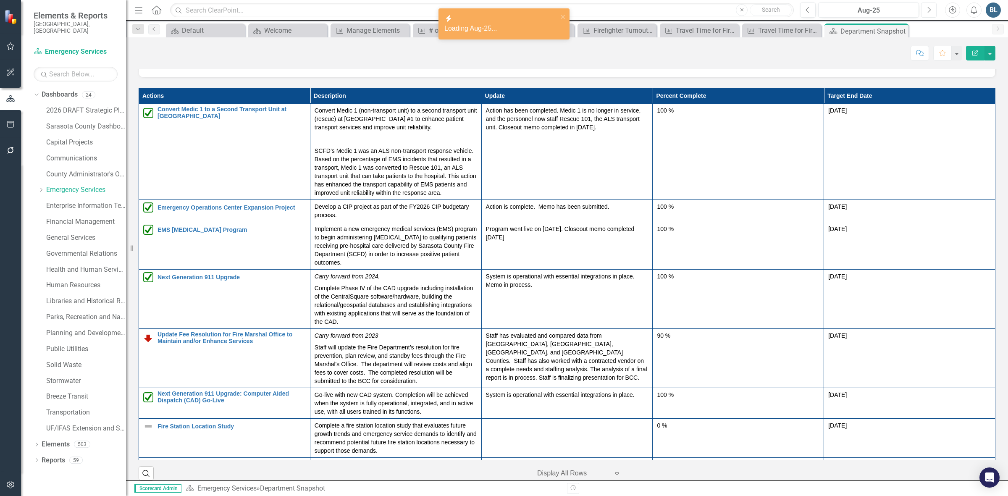
scroll to position [1208, 0]
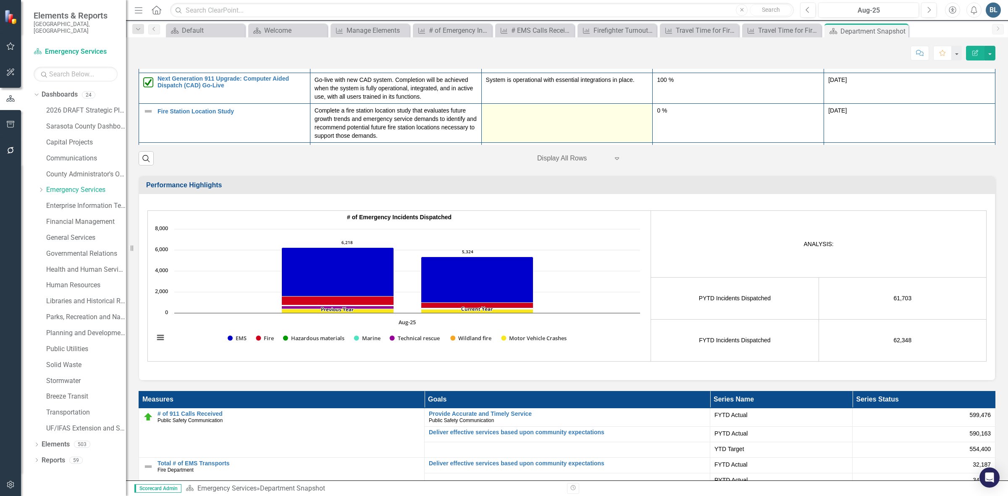
click at [578, 116] on div at bounding box center [567, 111] width 163 height 10
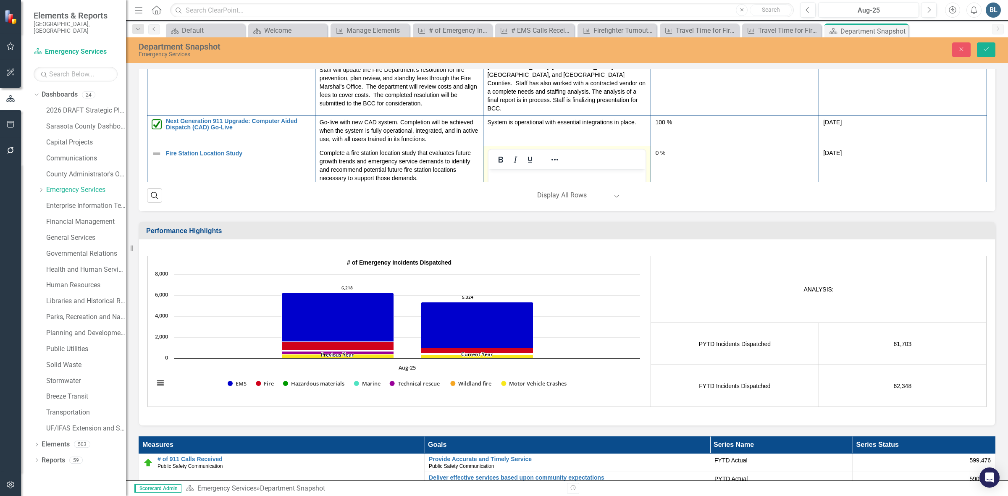
scroll to position [0, 0]
click at [549, 179] on p "Rich Text Area. Press ALT-0 for help." at bounding box center [566, 176] width 153 height 10
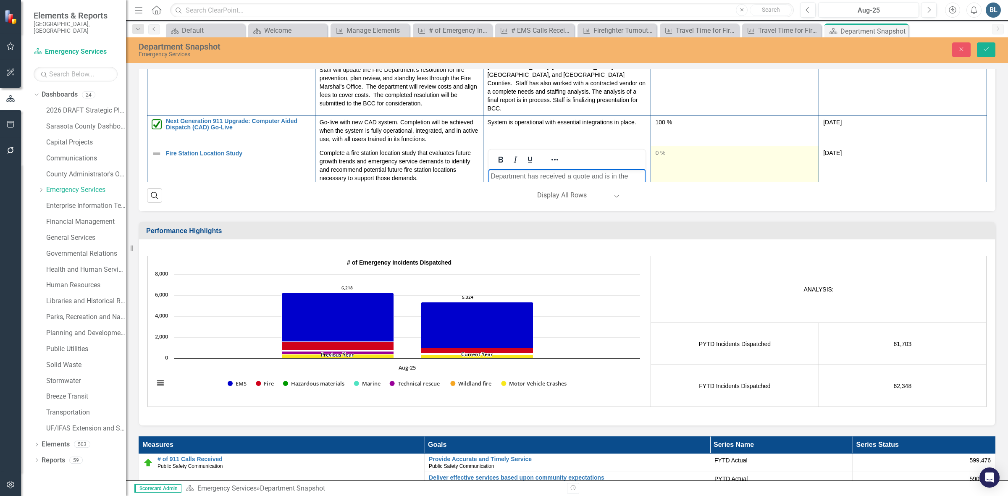
click at [810, 157] on div "0 %" at bounding box center [734, 153] width 159 height 8
click at [813, 157] on div "0 %" at bounding box center [734, 153] width 159 height 8
click at [815, 164] on input "0" at bounding box center [734, 157] width 159 height 16
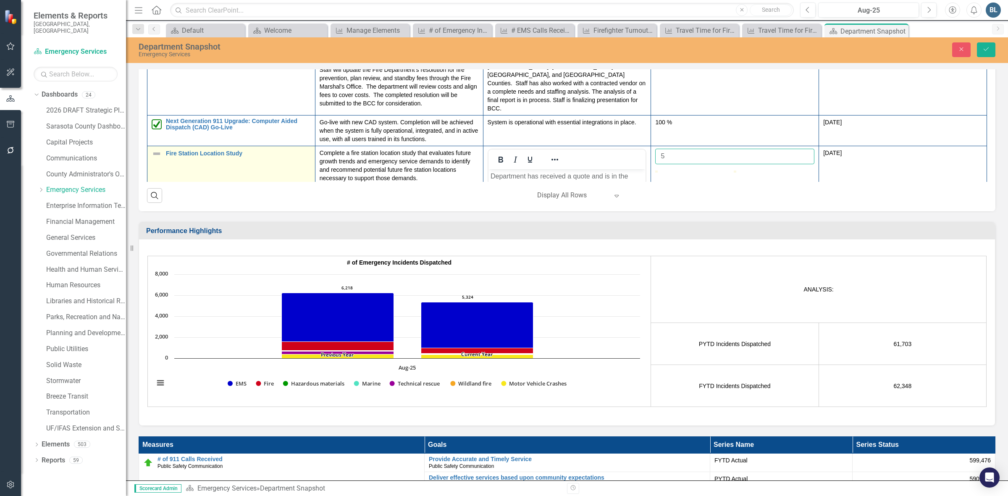
type input "5"
click at [155, 159] on img at bounding box center [157, 154] width 10 height 10
click at [169, 161] on icon "Expand" at bounding box center [164, 158] width 8 height 7
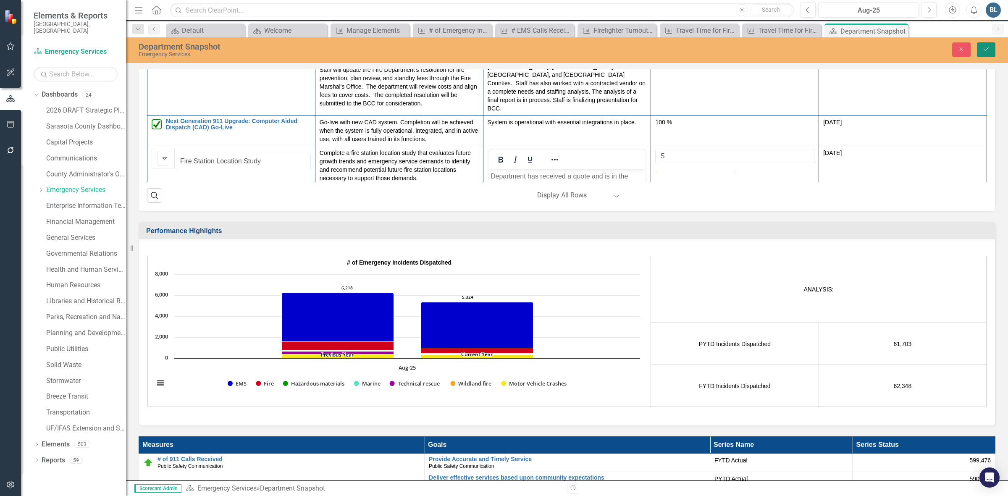
click at [986, 49] on icon "Save" at bounding box center [987, 49] width 8 height 6
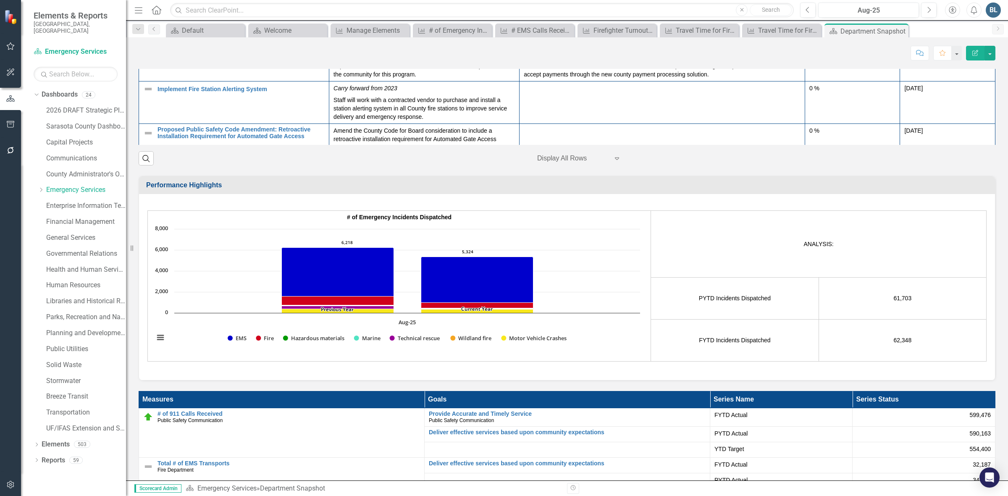
scroll to position [368, 0]
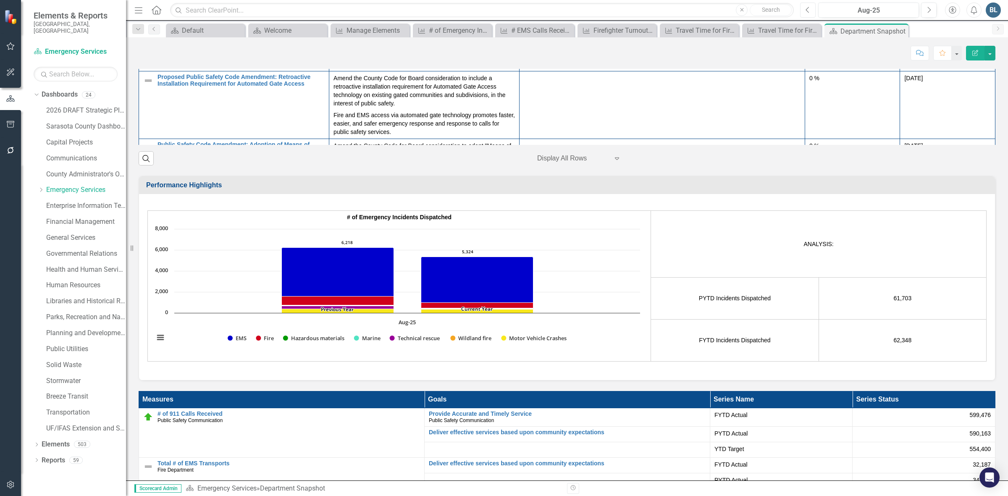
click at [808, 8] on icon "Previous" at bounding box center [808, 10] width 5 height 8
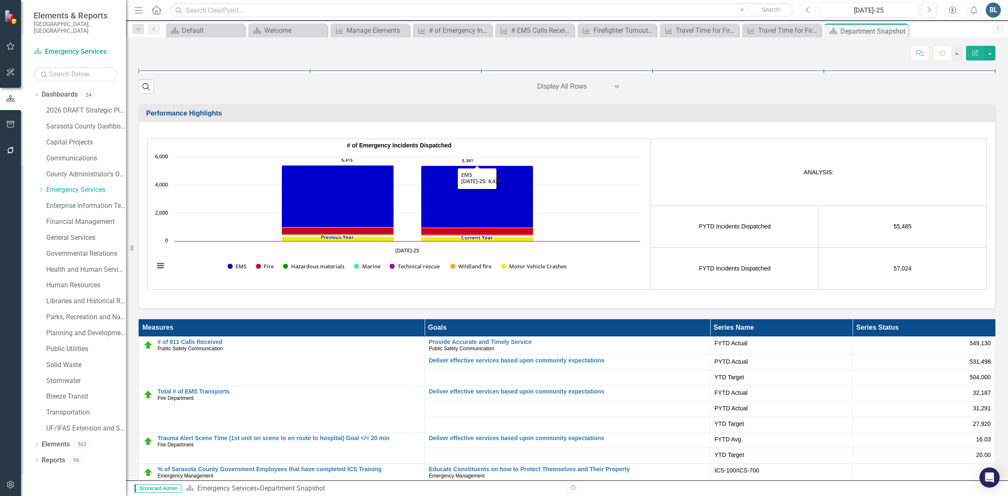
scroll to position [1313, 0]
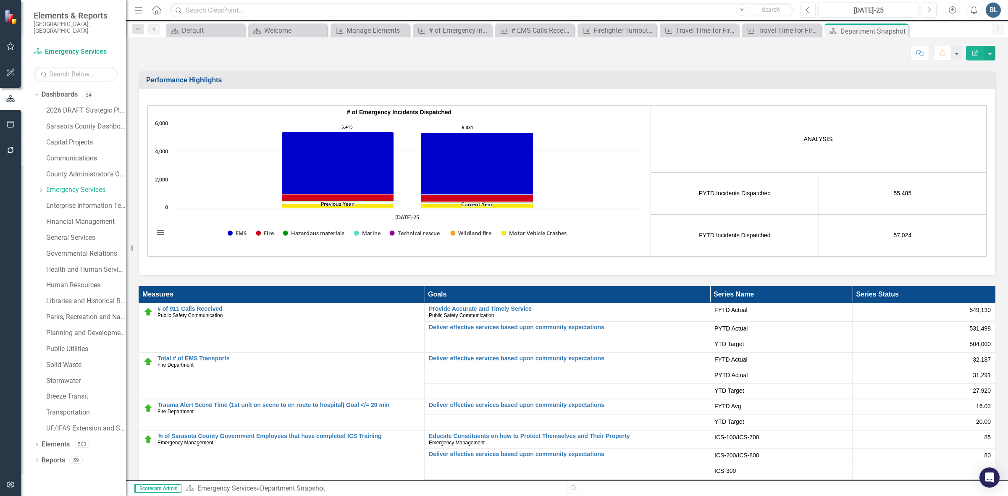
click at [608, 61] on div "Display All Rows" at bounding box center [573, 53] width 80 height 15
click at [653, 139] on td "Proposed contract is with OCA for final review and will be submitted into eGend…" at bounding box center [566, 160] width 171 height 42
click at [643, 142] on p "Proposed contract is with OCA for final review and will be submitted into eGend…" at bounding box center [567, 154] width 163 height 25
click at [627, 142] on p "Proposed contract is with OCA for final review and will be submitted into eGend…" at bounding box center [567, 154] width 163 height 25
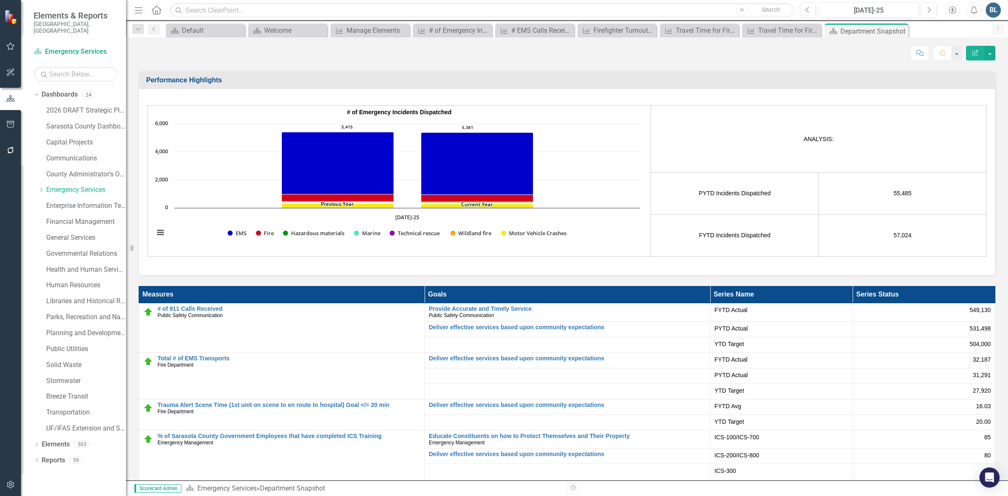
click at [627, 142] on p "Proposed contract is with OCA for final review and will be submitted into eGend…" at bounding box center [567, 154] width 163 height 25
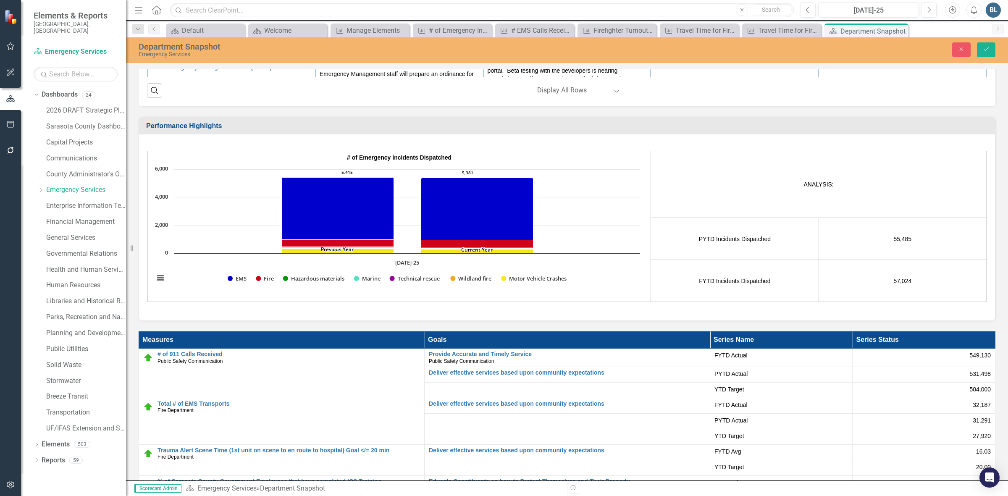
scroll to position [317, 0]
drag, startPoint x: 631, startPoint y: 219, endPoint x: 490, endPoint y: 207, distance: 141.3
click at [490, 207] on p "Proposed contract is with OCA for final review and will be submitted into eGend…" at bounding box center [566, 220] width 153 height 30
copy p "Proposed contract is with OCA for final review and will be submitted into eGend…"
click at [925, 10] on button "Next" at bounding box center [929, 10] width 16 height 15
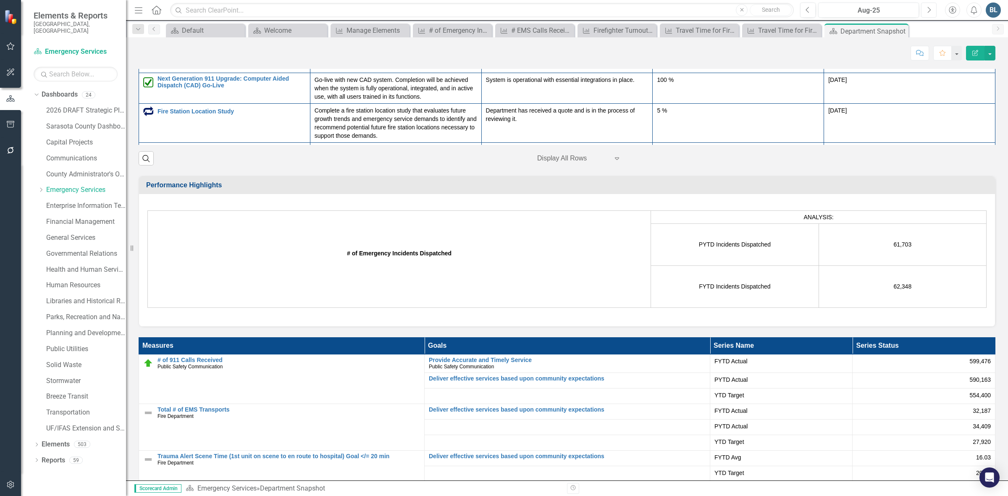
scroll to position [1313, 0]
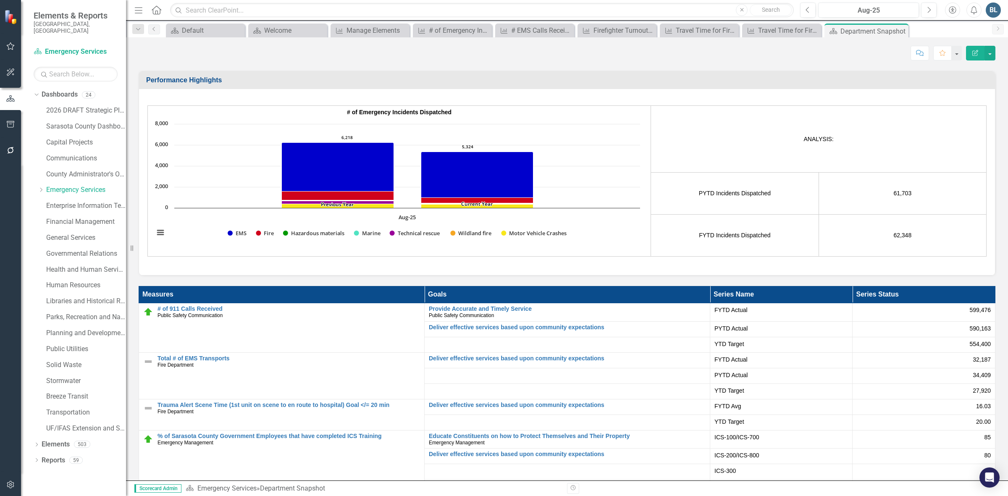
click at [601, 59] on div at bounding box center [572, 52] width 71 height 11
click at [613, 57] on icon "Expand" at bounding box center [617, 53] width 8 height 7
click at [628, 179] on div at bounding box center [567, 184] width 163 height 10
click at [623, 179] on div at bounding box center [567, 184] width 163 height 10
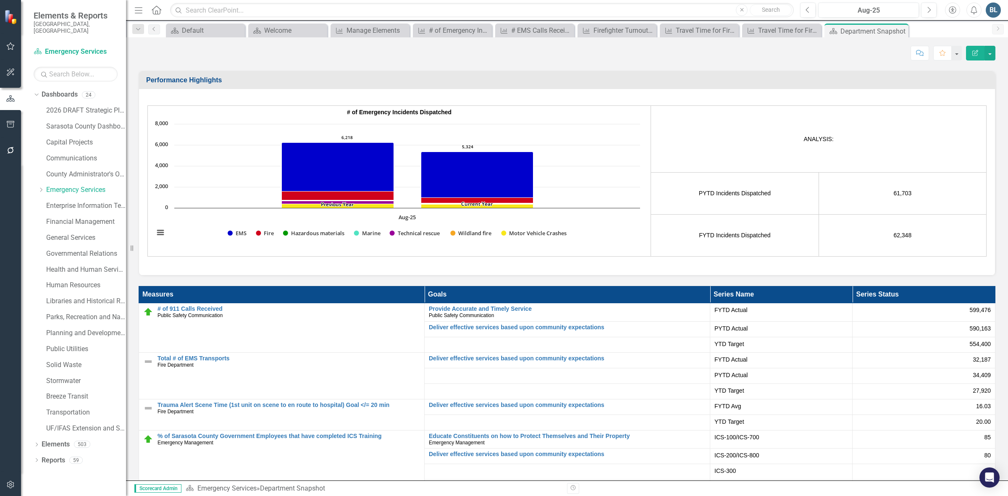
click at [623, 179] on div at bounding box center [567, 184] width 163 height 10
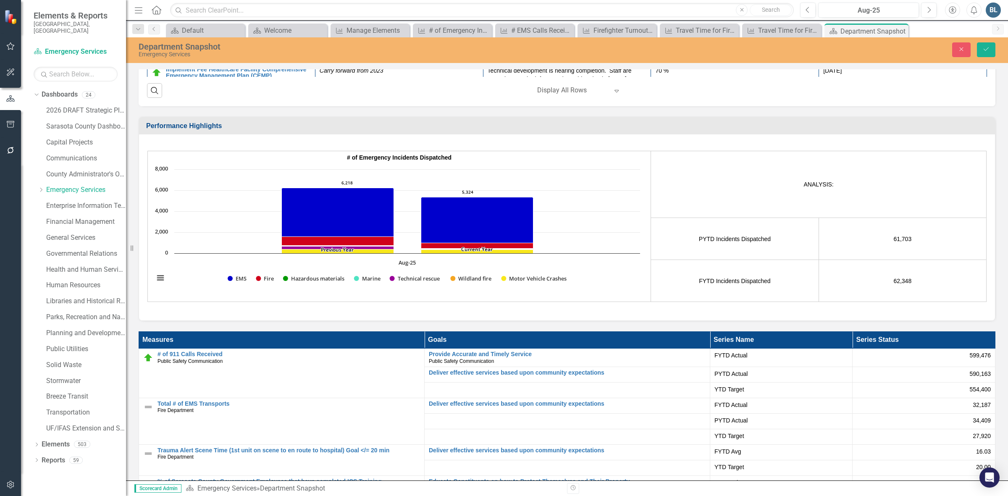
scroll to position [0, 0]
click at [564, 252] on p "Rich Text Area. Press ALT-0 for help." at bounding box center [566, 249] width 153 height 10
click at [155, 221] on img at bounding box center [157, 226] width 10 height 10
click at [160, 226] on img at bounding box center [165, 231] width 10 height 10
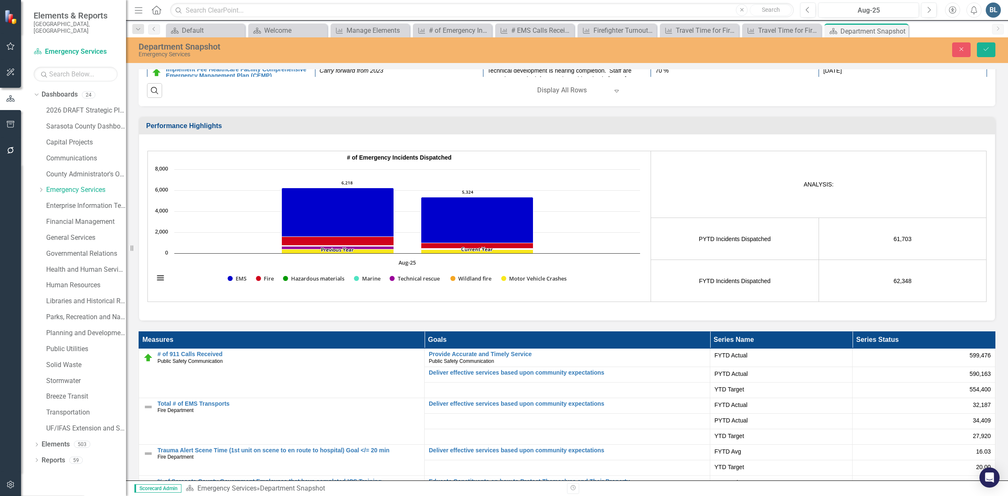
click at [983, 51] on icon "Save" at bounding box center [987, 49] width 8 height 6
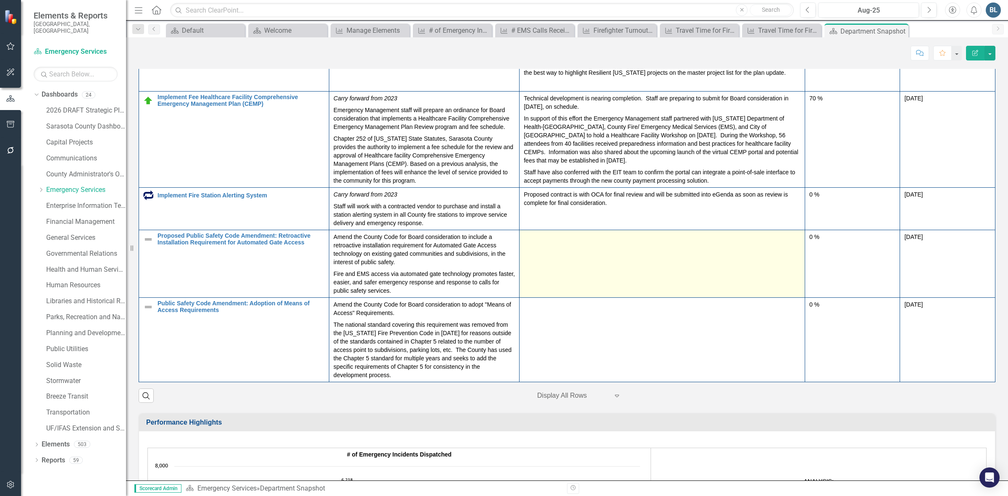
scroll to position [1050, 0]
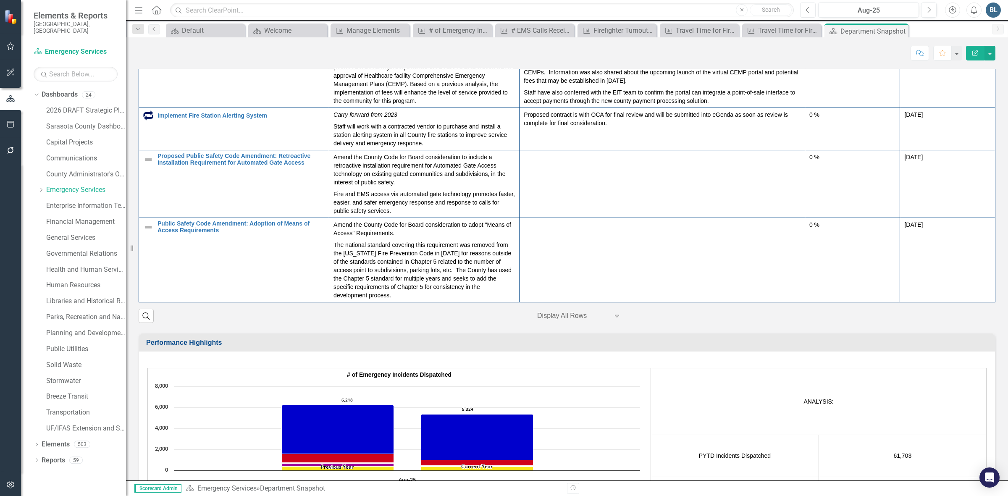
click at [809, 5] on button "Previous" at bounding box center [808, 10] width 16 height 15
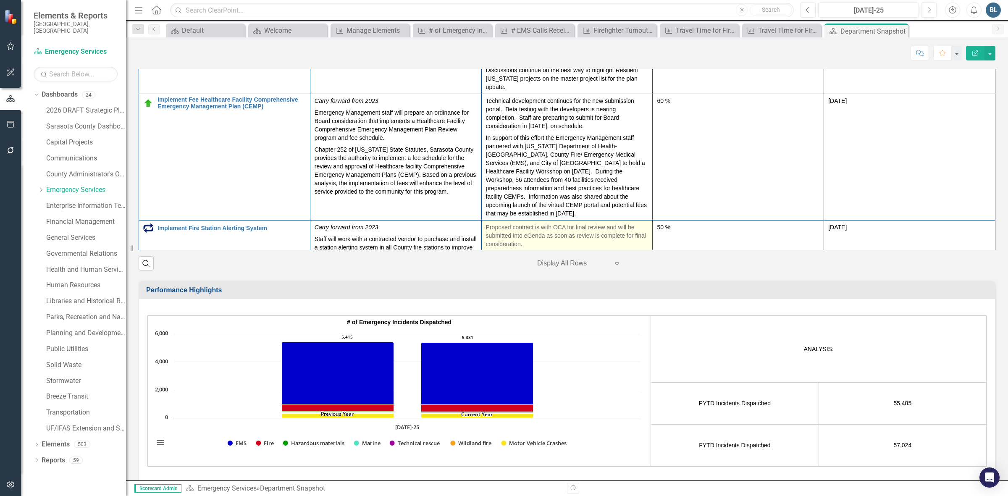
scroll to position [462, 0]
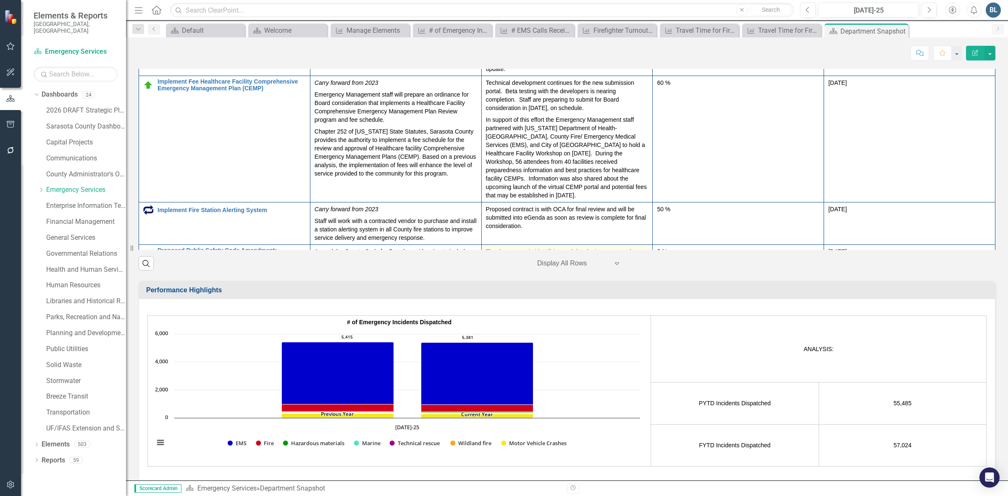
click at [570, 247] on p "The department is identifying and developing an up-to-date GIS Map layer for au…" at bounding box center [567, 264] width 163 height 34
click at [578, 247] on p "The department is identifying and developing an up-to-date GIS Map layer for au…" at bounding box center [567, 264] width 163 height 34
click at [585, 247] on p "The department is identifying and developing an up-to-date GIS Map layer for au…" at bounding box center [567, 264] width 163 height 34
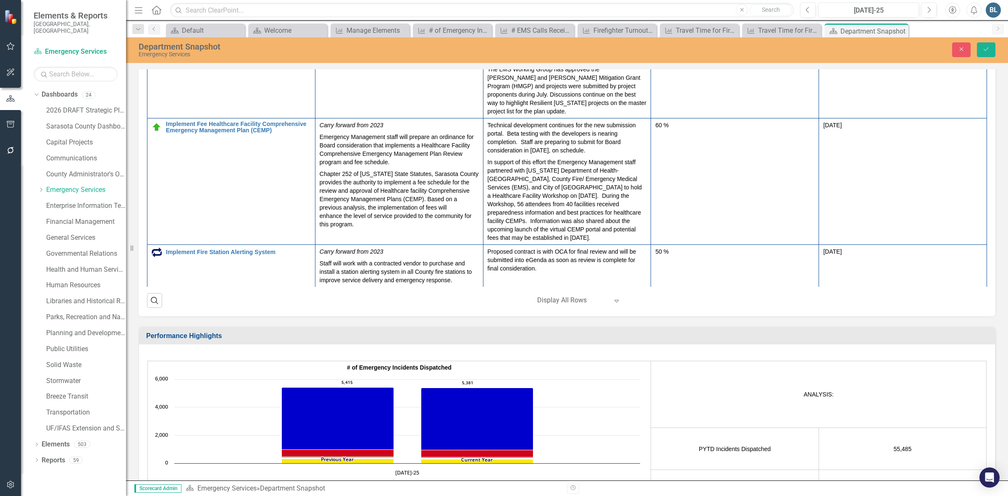
scroll to position [0, 0]
drag, startPoint x: 675, startPoint y: 338, endPoint x: 488, endPoint y: 314, distance: 188.0
click at [488, 314] on body "The department is identifying and developing an up-to-date GIS Map layer for au…" at bounding box center [567, 373] width 158 height 126
copy p "The department is identifying and developing an up-to-date GIS Map layer for au…"
click at [929, 8] on icon "Next" at bounding box center [929, 10] width 5 height 8
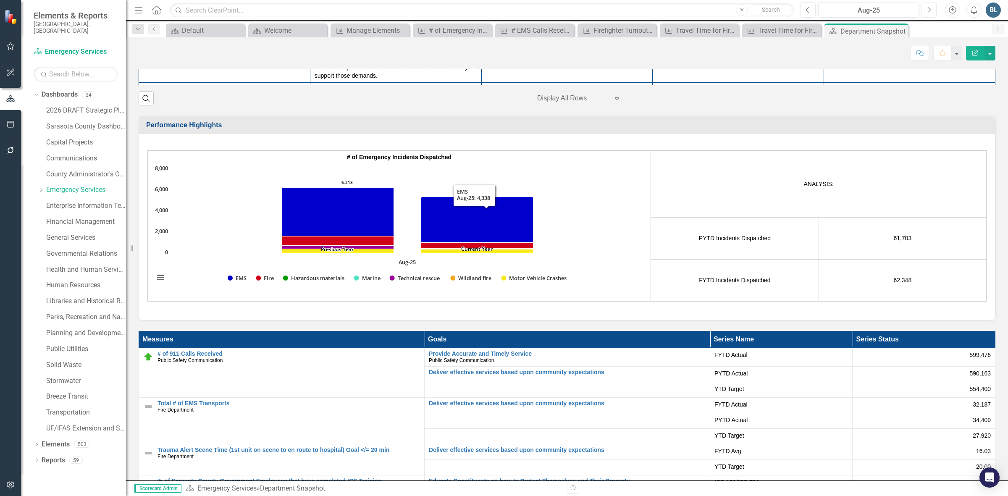
scroll to position [1103, 0]
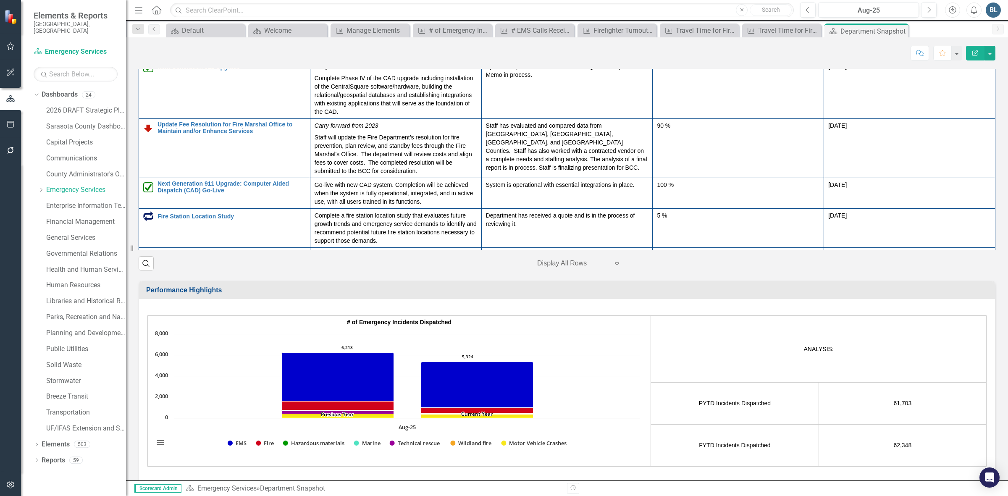
click at [614, 267] on icon "Expand" at bounding box center [617, 263] width 8 height 7
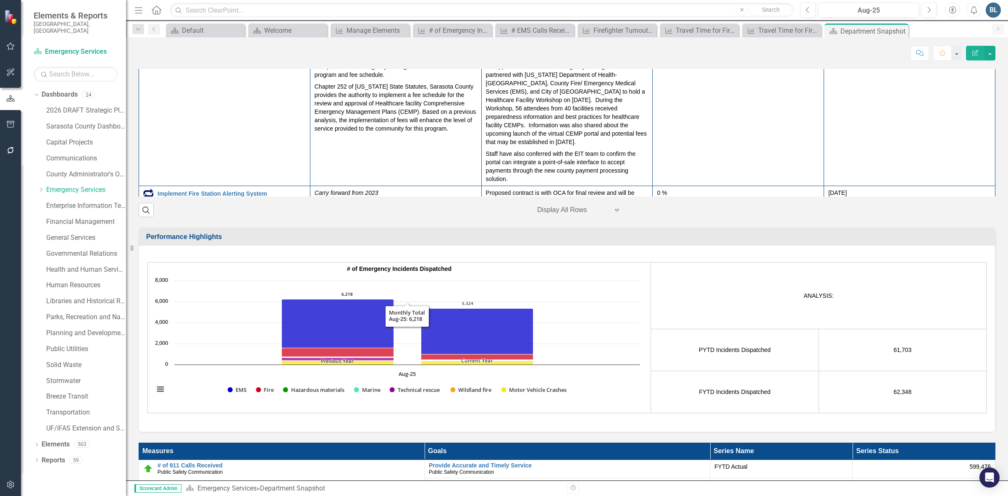
scroll to position [1155, 0]
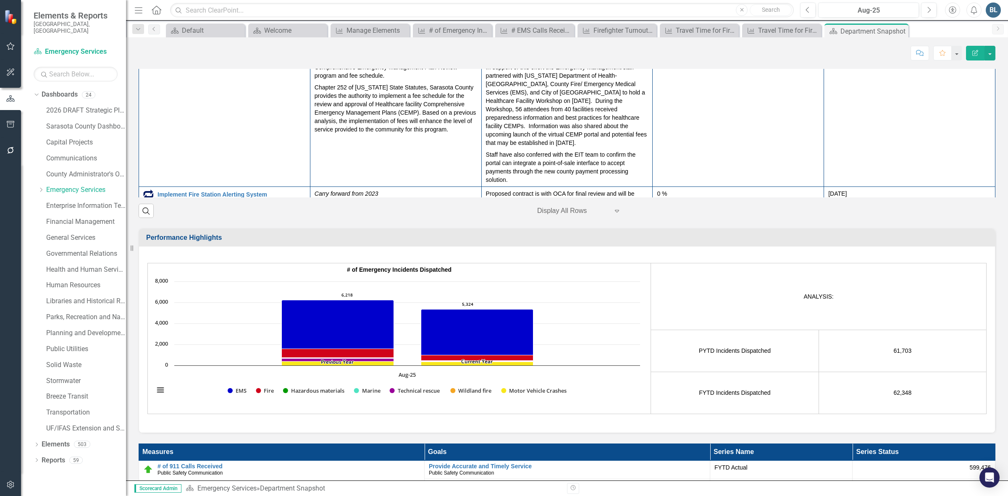
click at [578, 229] on td at bounding box center [566, 263] width 171 height 68
click at [565, 229] on td at bounding box center [566, 263] width 171 height 68
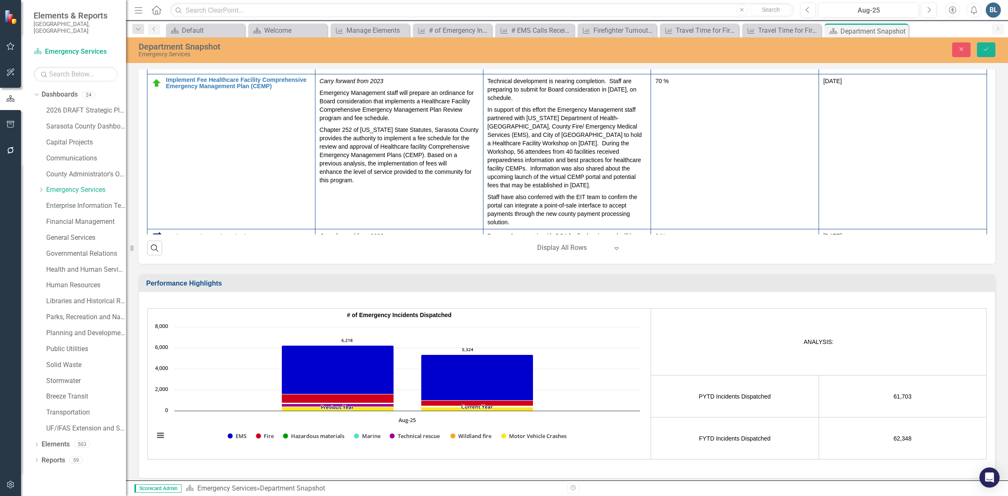
scroll to position [0, 0]
click at [540, 326] on body "Rich Text Area. Press ALT-0 for help." at bounding box center [567, 357] width 158 height 126
click at [813, 274] on div "0 %" at bounding box center [734, 278] width 159 height 8
click at [808, 271] on td "0 %" at bounding box center [735, 368] width 168 height 195
click at [810, 274] on div "0 %" at bounding box center [734, 278] width 159 height 8
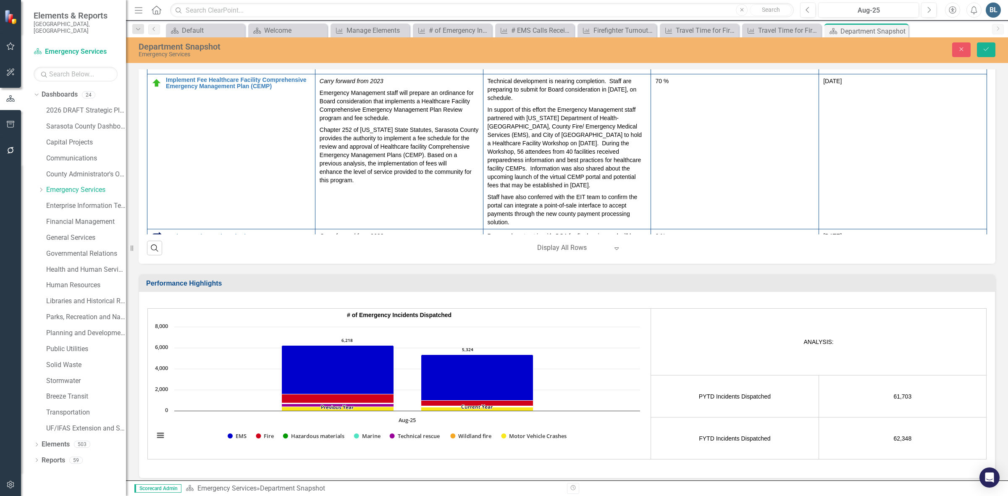
click at [813, 274] on div "0 %" at bounding box center [734, 278] width 159 height 8
drag, startPoint x: 814, startPoint y: 192, endPoint x: 822, endPoint y: 194, distance: 7.8
click at [815, 274] on input "0" at bounding box center [734, 282] width 159 height 16
type input "5"
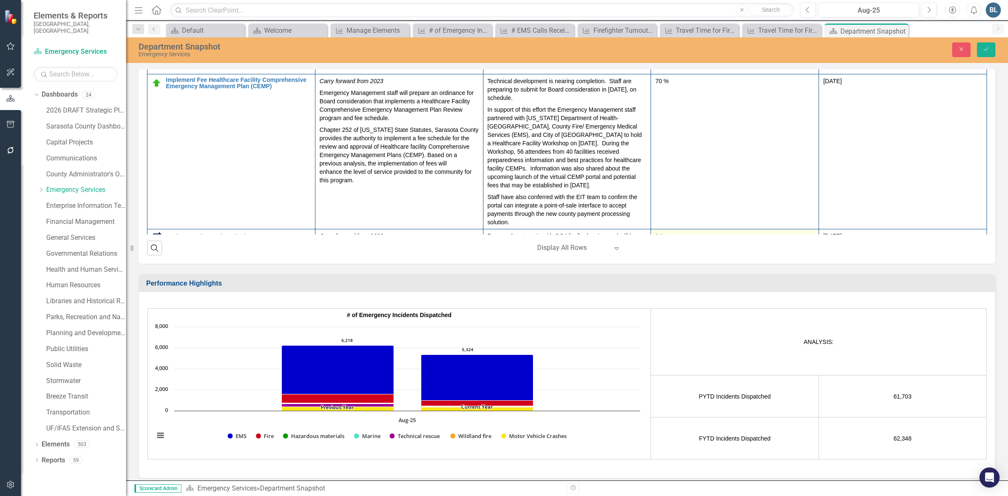
click at [817, 229] on td "0 %" at bounding box center [735, 250] width 168 height 42
click at [809, 229] on td "0 %" at bounding box center [735, 250] width 168 height 42
click at [810, 232] on div "0 %" at bounding box center [734, 236] width 159 height 8
drag, startPoint x: 815, startPoint y: 150, endPoint x: 820, endPoint y: 152, distance: 4.8
click at [815, 232] on input "0" at bounding box center [734, 240] width 159 height 16
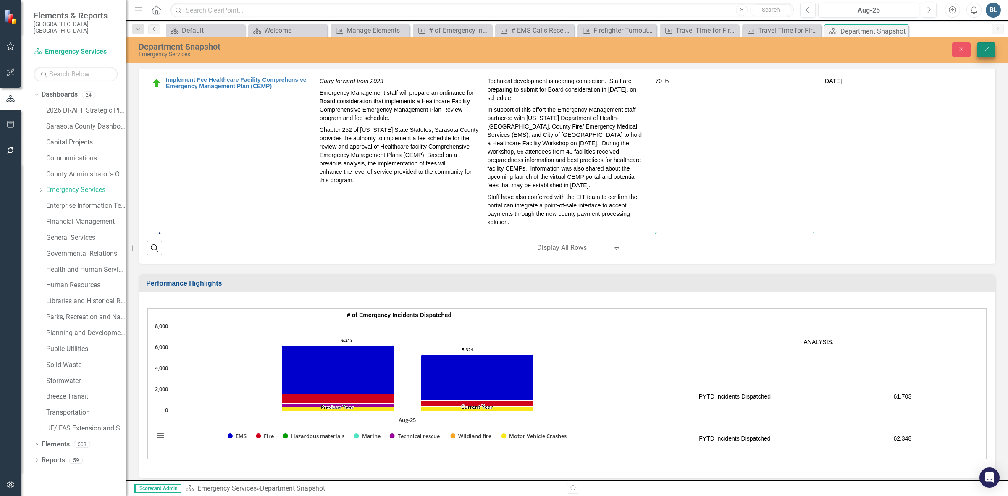
type input "50"
click at [982, 50] on button "Save" at bounding box center [986, 49] width 18 height 15
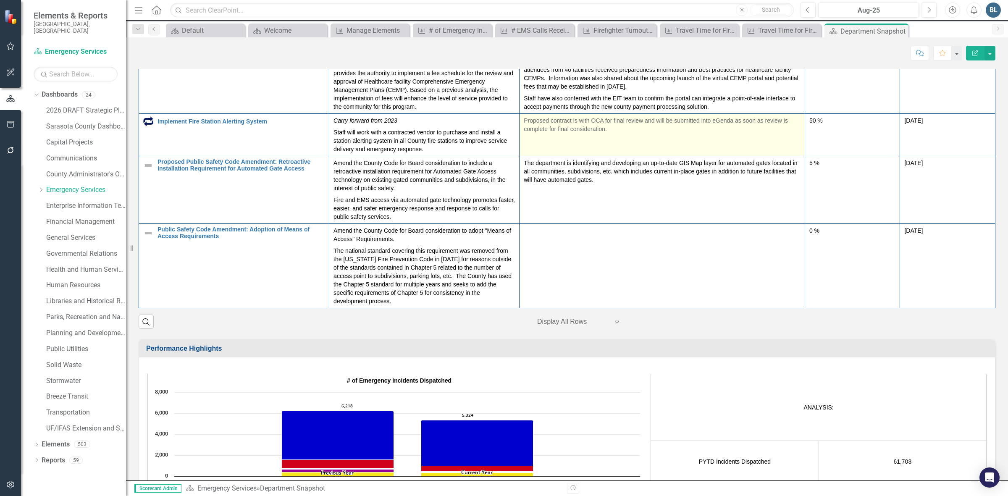
scroll to position [1050, 0]
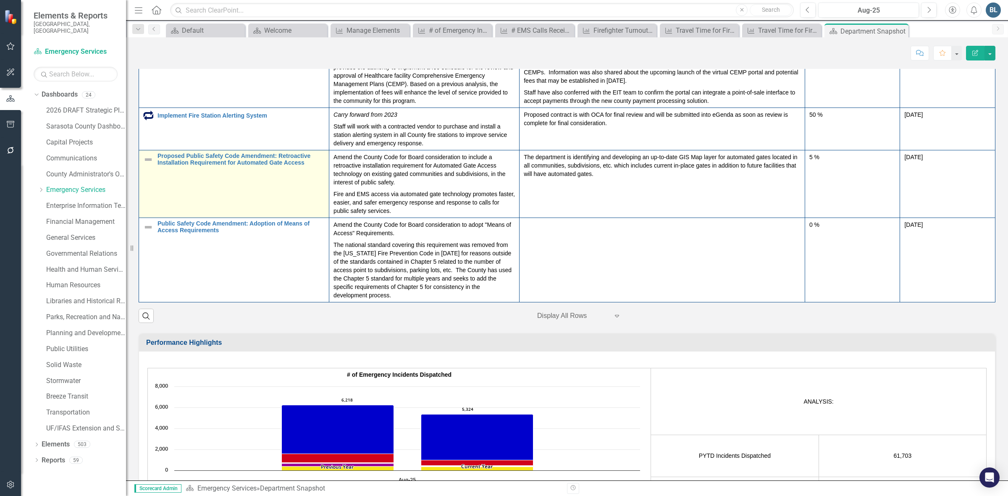
click at [146, 165] on img at bounding box center [148, 160] width 10 height 10
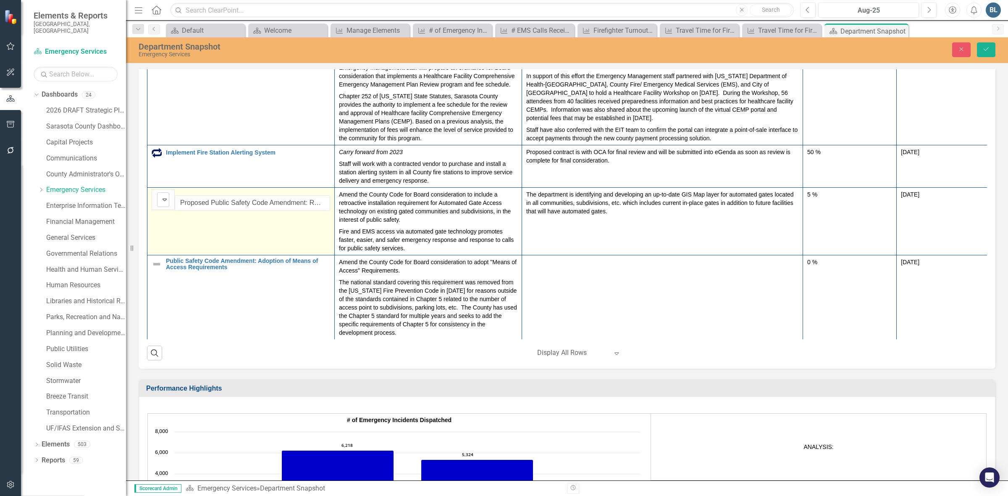
click at [169, 203] on icon "Expand" at bounding box center [164, 199] width 8 height 7
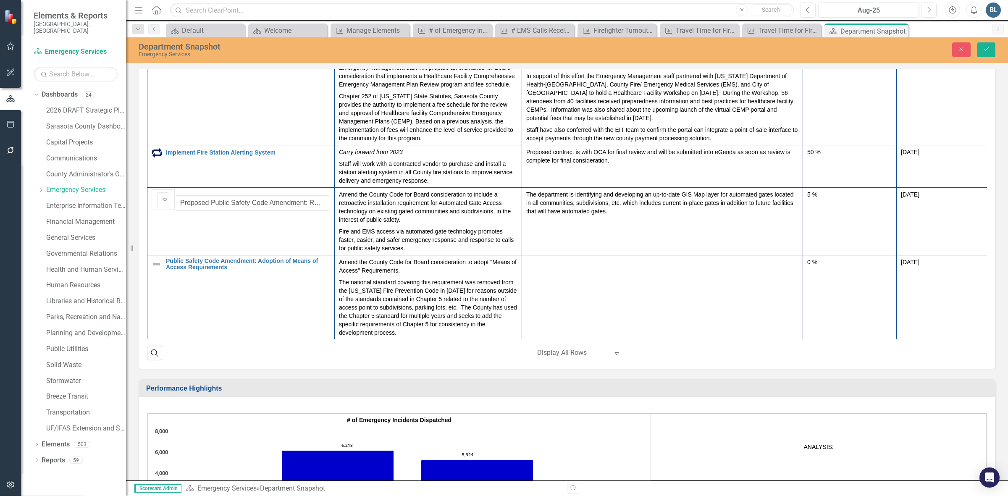
click at [991, 50] on button "Save" at bounding box center [986, 49] width 18 height 15
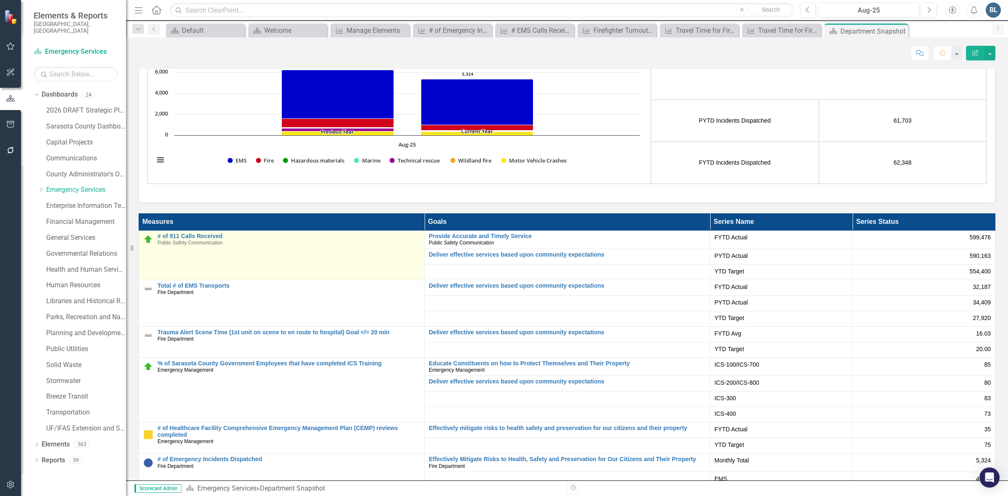
scroll to position [1362, 0]
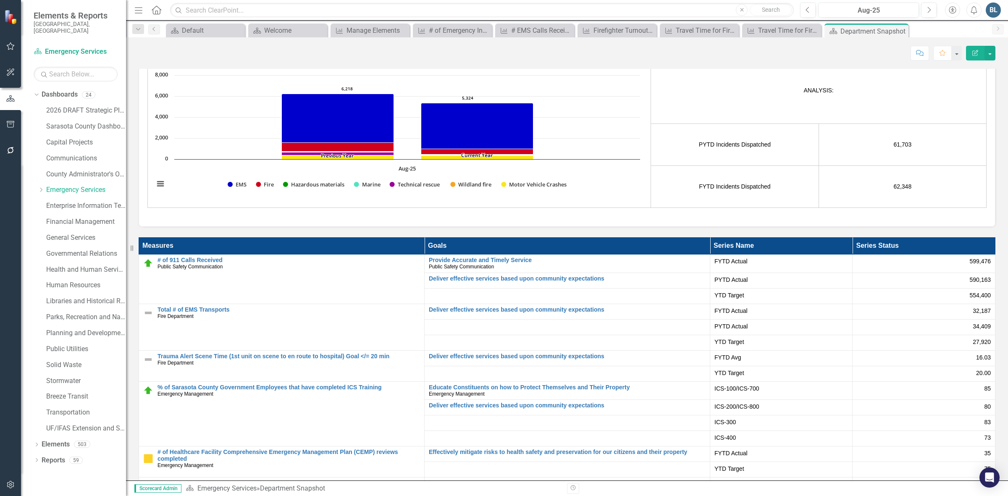
click at [613, 13] on icon "Expand" at bounding box center [617, 9] width 8 height 7
click at [562, 10] on div at bounding box center [572, 4] width 71 height 11
click at [425, 12] on div "Search ‹ Previous 1 (current) › Next Display All Rows Expand" at bounding box center [567, 1] width 857 height 21
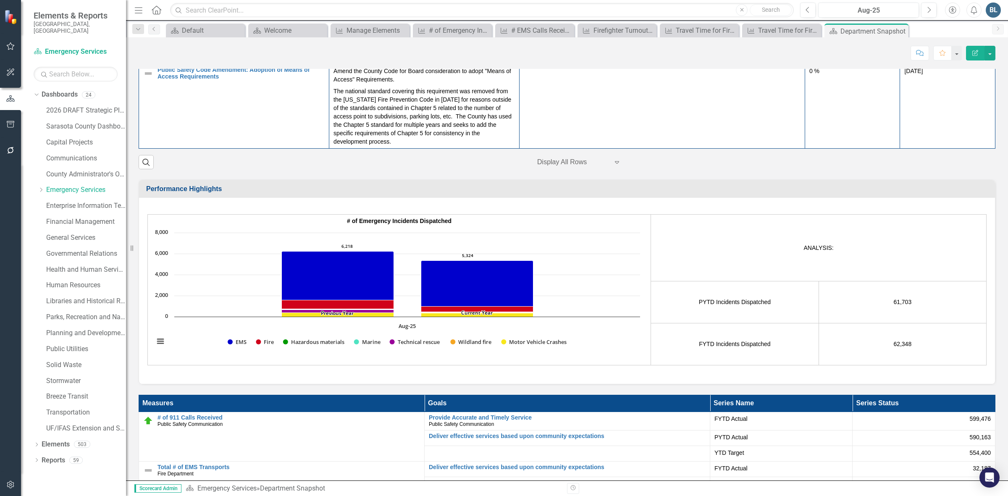
scroll to position [456, 0]
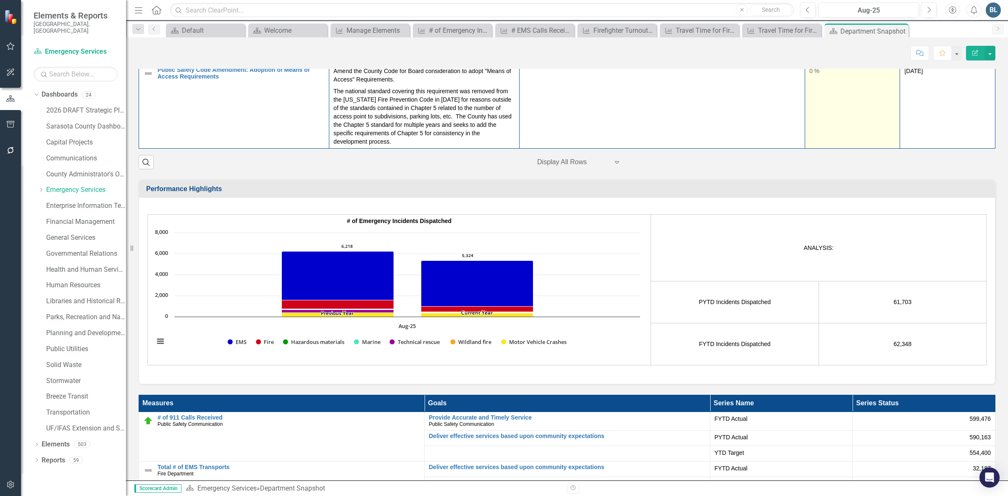
click at [810, 75] on div "0 %" at bounding box center [853, 71] width 87 height 8
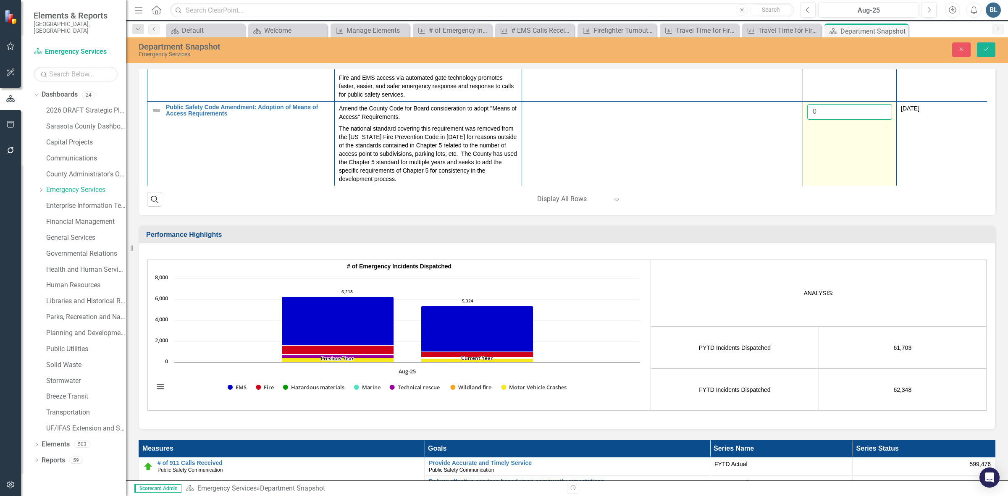
drag, startPoint x: 813, startPoint y: 216, endPoint x: 817, endPoint y: 217, distance: 4.4
click at [817, 120] on input "0" at bounding box center [849, 112] width 85 height 16
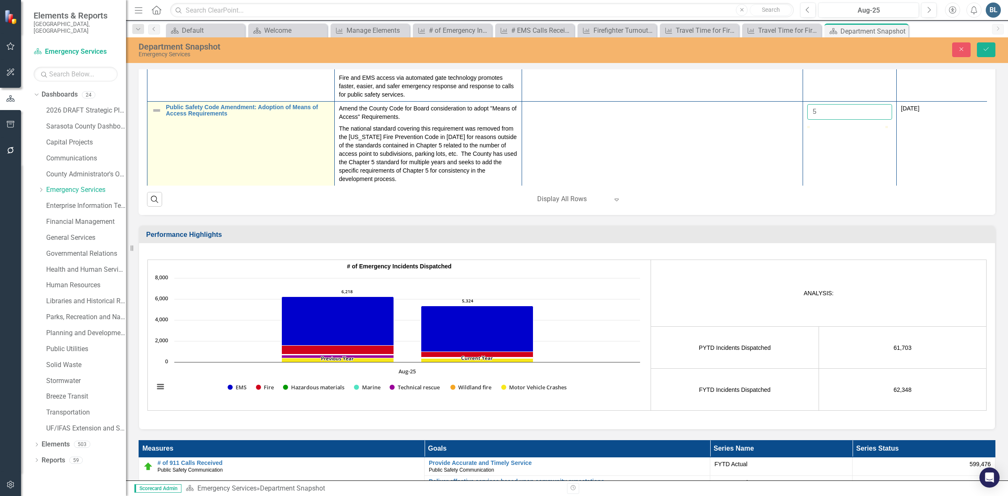
type input "5"
click at [155, 116] on img at bounding box center [157, 110] width 10 height 10
click at [160, 118] on img at bounding box center [165, 113] width 10 height 10
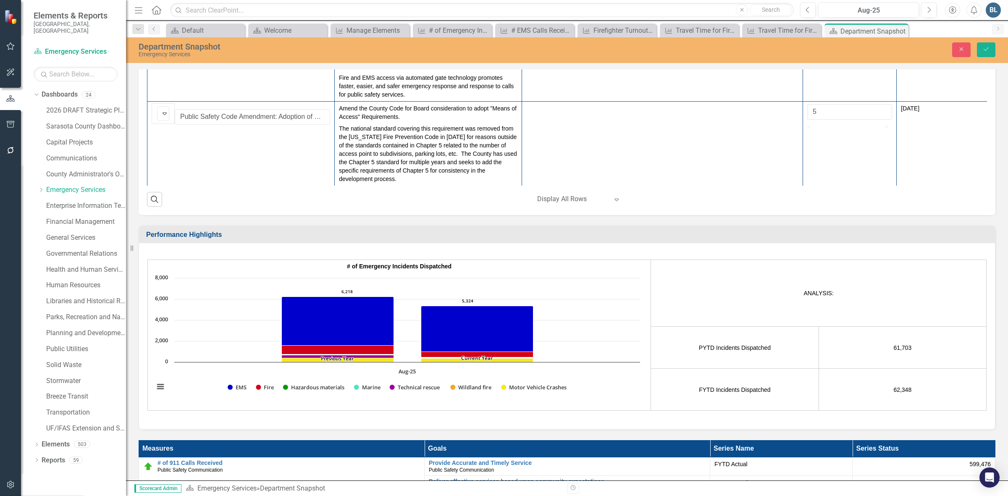
click at [989, 47] on icon "Save" at bounding box center [987, 49] width 8 height 6
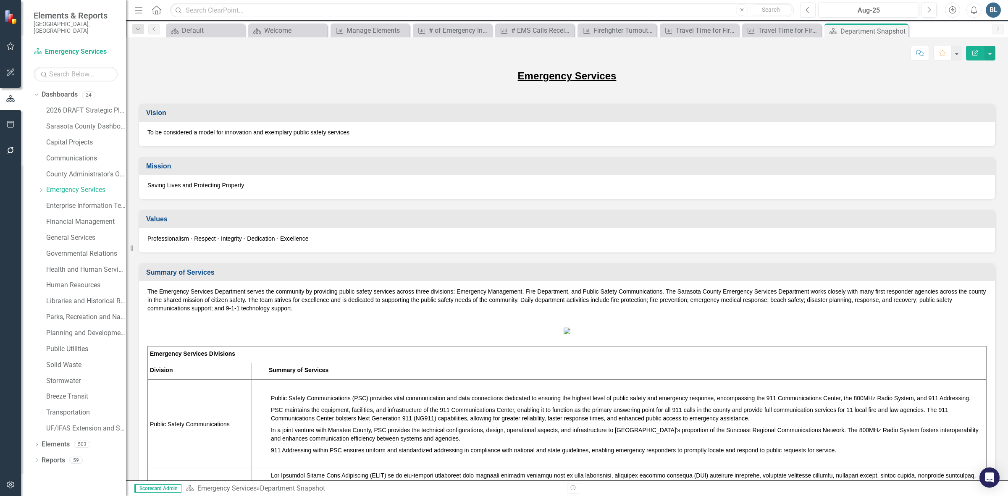
click at [807, 11] on icon "Previous" at bounding box center [808, 10] width 5 height 8
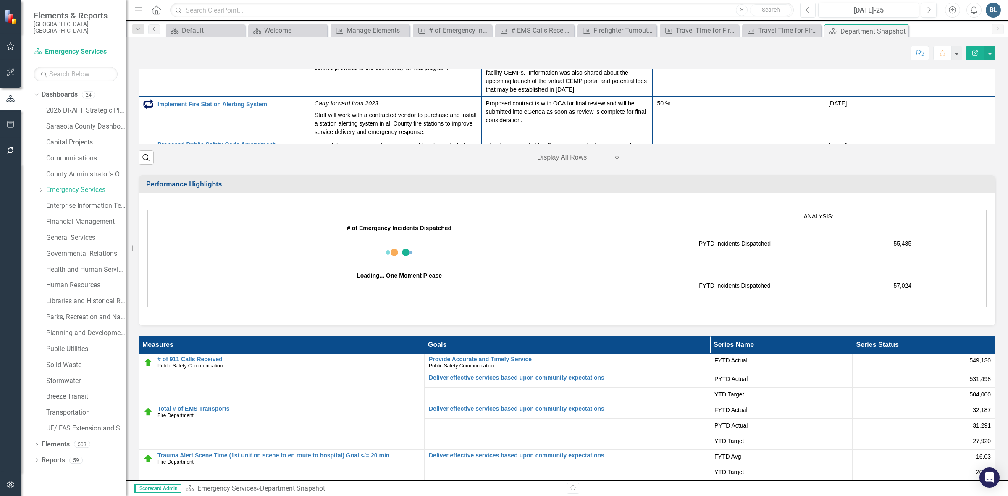
scroll to position [1208, 0]
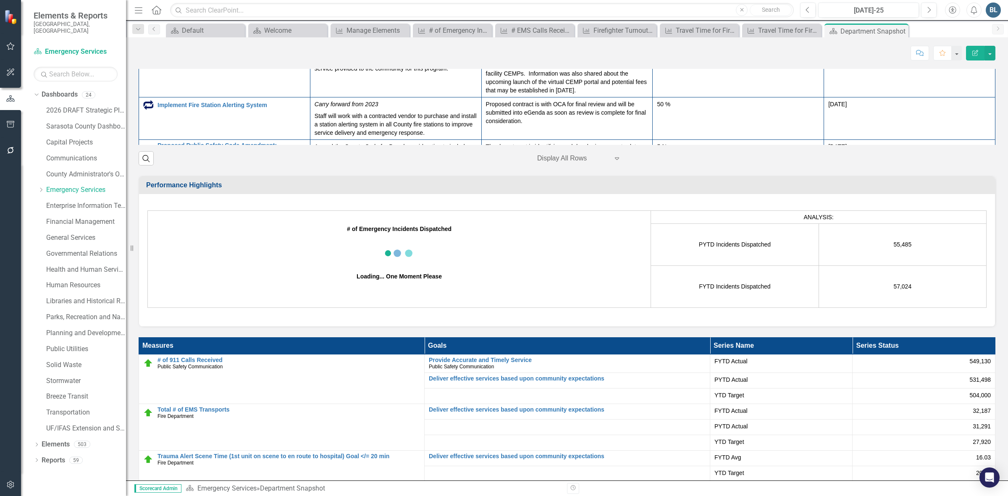
click at [598, 210] on p "Staff has reviewed current ordinance and access related requirements that were …" at bounding box center [567, 235] width 163 height 50
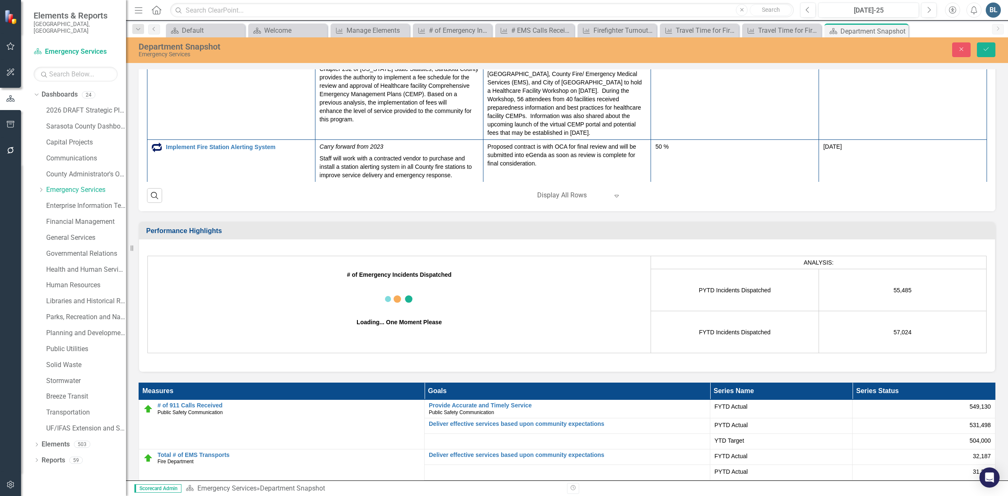
scroll to position [0, 0]
drag, startPoint x: 684, startPoint y: 310, endPoint x: 489, endPoint y: 276, distance: 197.9
click at [489, 276] on body "Staff has reviewed current ordinance and access related requirements that were …" at bounding box center [567, 336] width 158 height 126
copy p "Staff has reviewed current ordinance and access related requirements that were …"
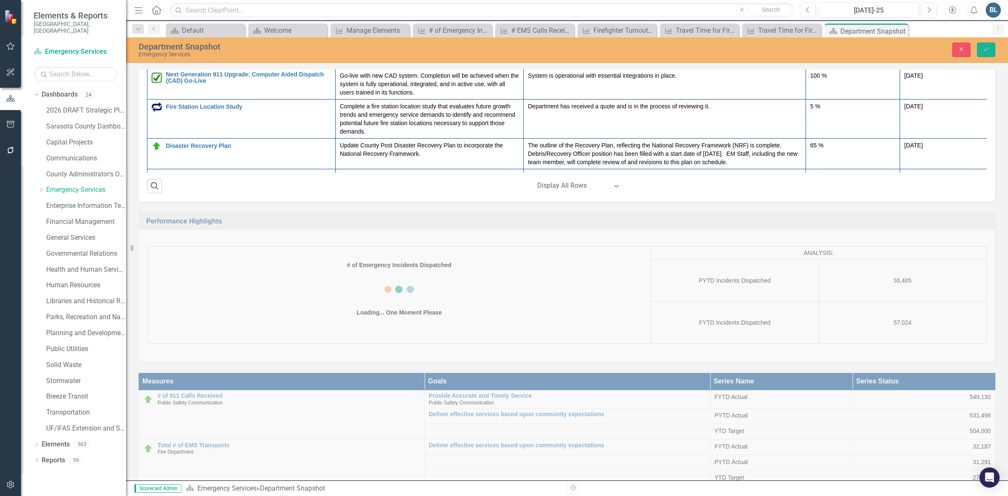
scroll to position [462, 0]
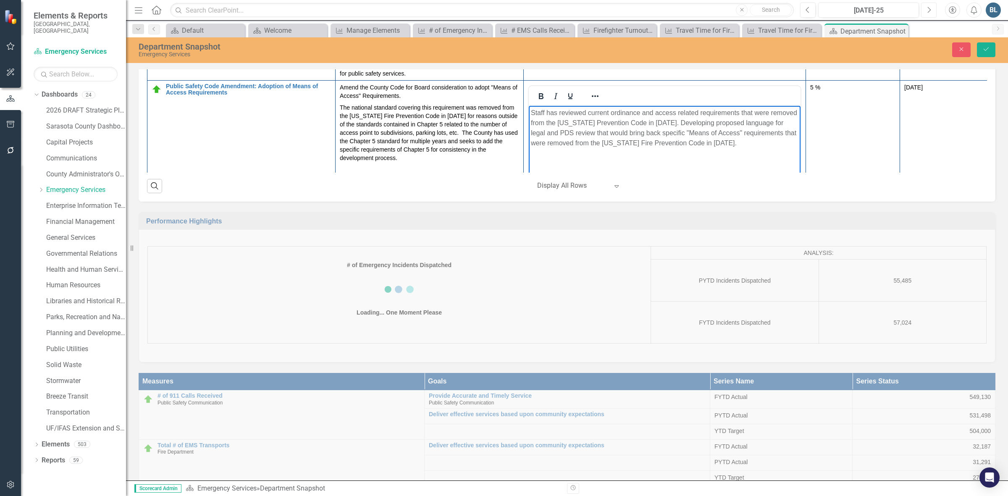
click at [930, 10] on icon "Next" at bounding box center [929, 10] width 5 height 8
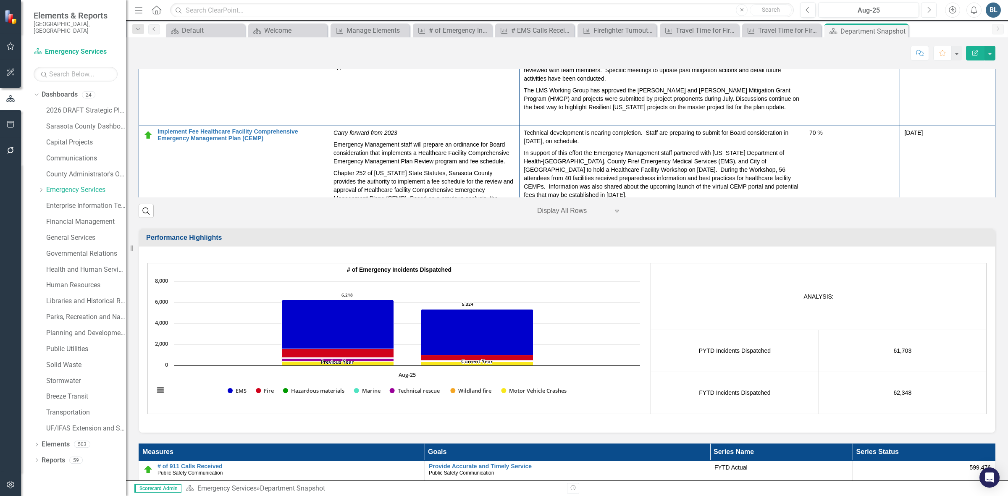
scroll to position [462, 0]
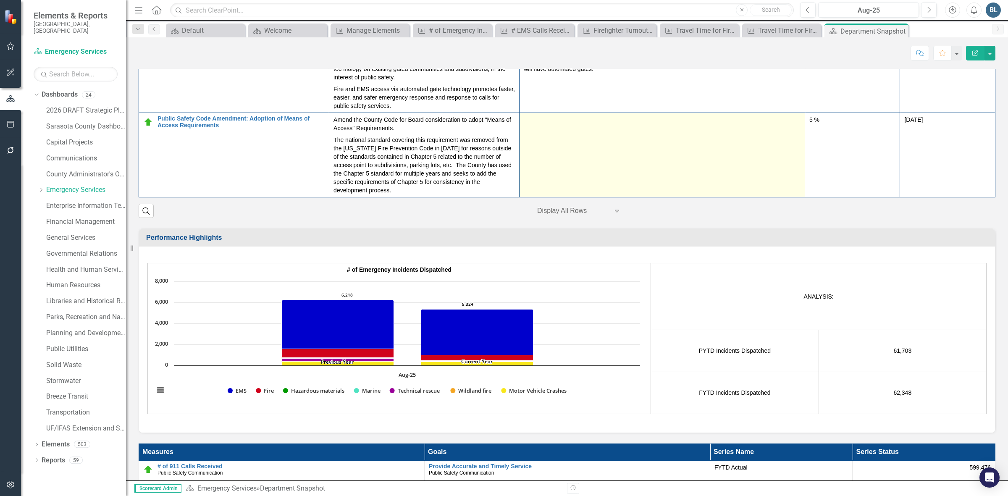
click at [582, 197] on td at bounding box center [663, 155] width 286 height 84
click at [582, 113] on td "The department is identifying and developing an up-to-date GIS Map layer for au…" at bounding box center [663, 79] width 286 height 68
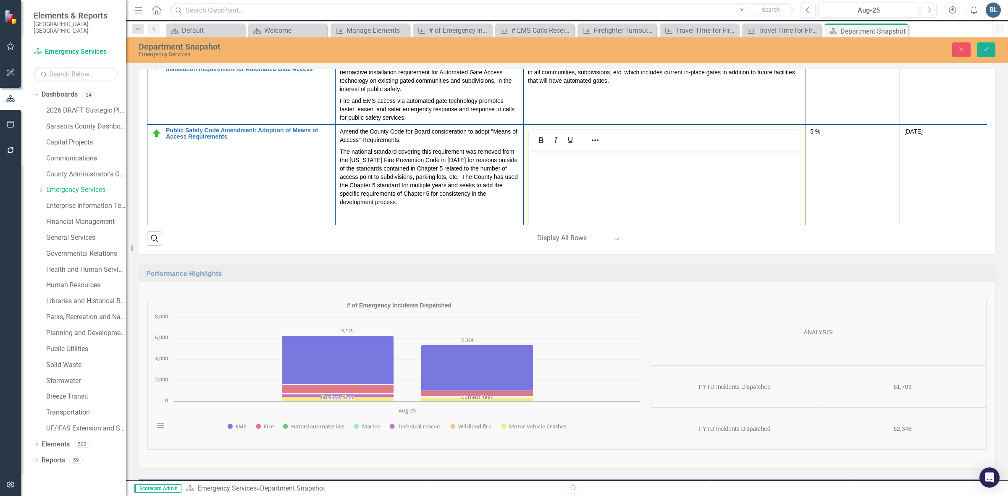
scroll to position [0, 0]
click at [583, 158] on p "Rich Text Area. Press ALT-0 for help." at bounding box center [665, 157] width 268 height 10
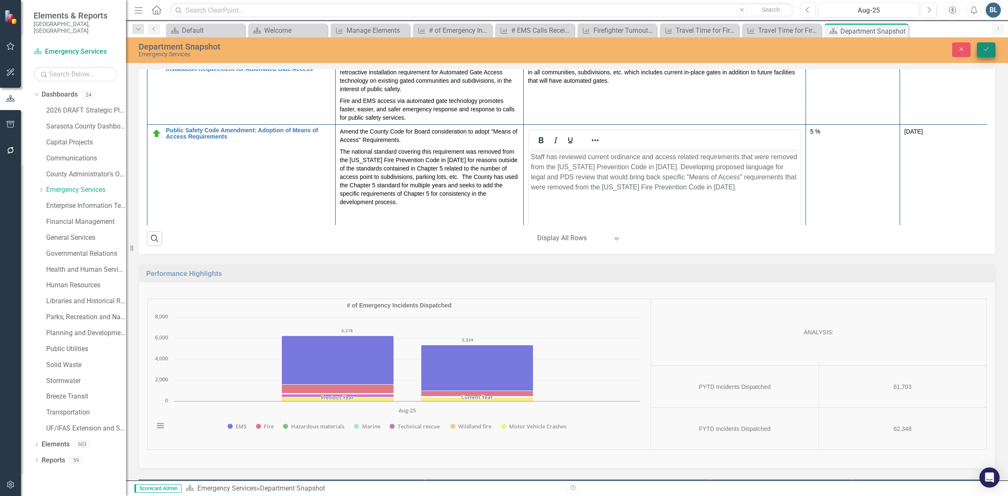
click at [992, 47] on button "Save" at bounding box center [986, 49] width 18 height 15
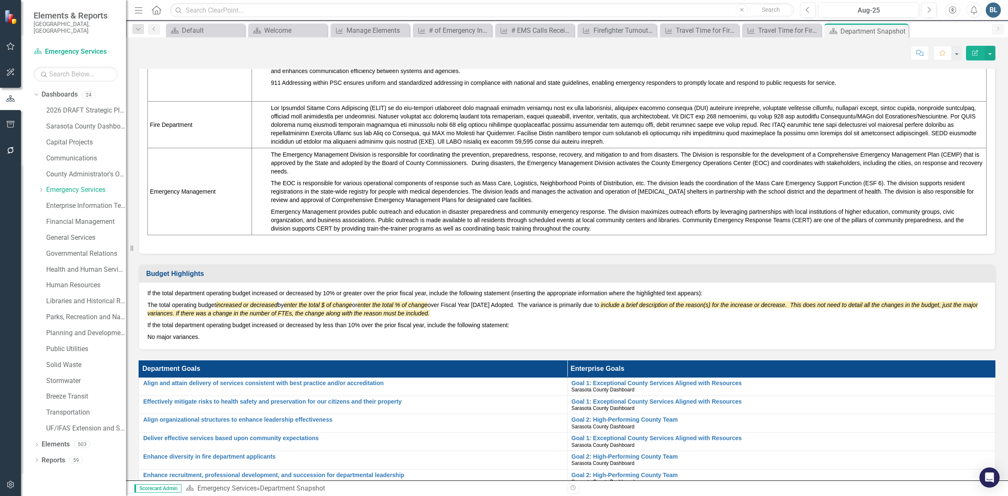
scroll to position [525, 0]
